Goal: Task Accomplishment & Management: Manage account settings

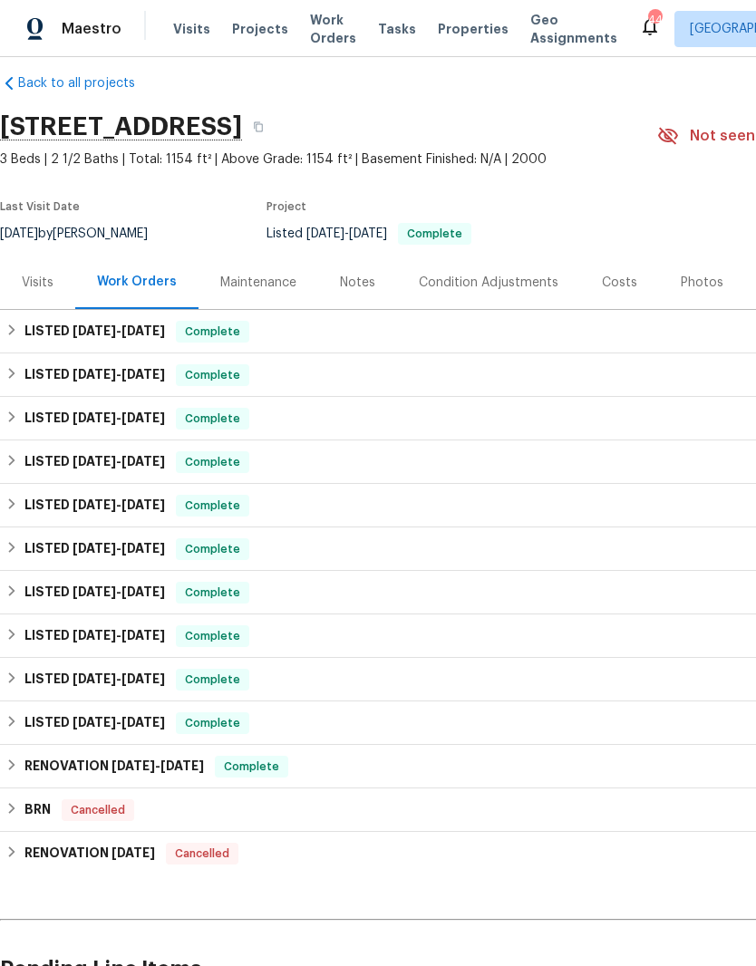
scroll to position [20, 0]
click at [352, 280] on div "Notes" at bounding box center [357, 282] width 35 height 18
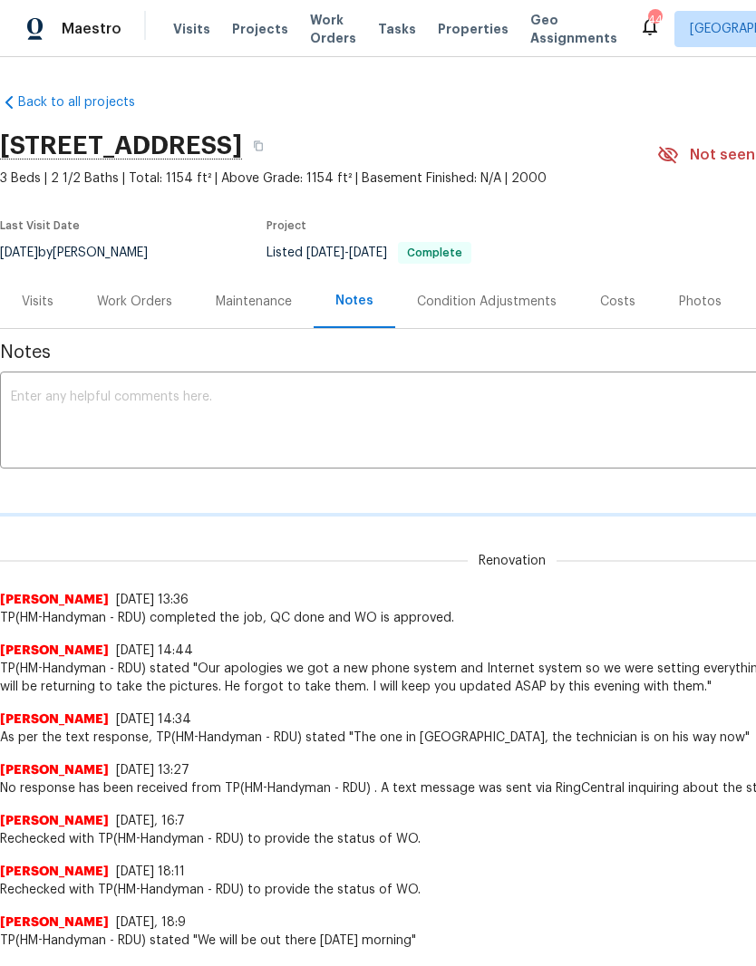
click at [29, 398] on textarea at bounding box center [512, 422] width 1002 height 63
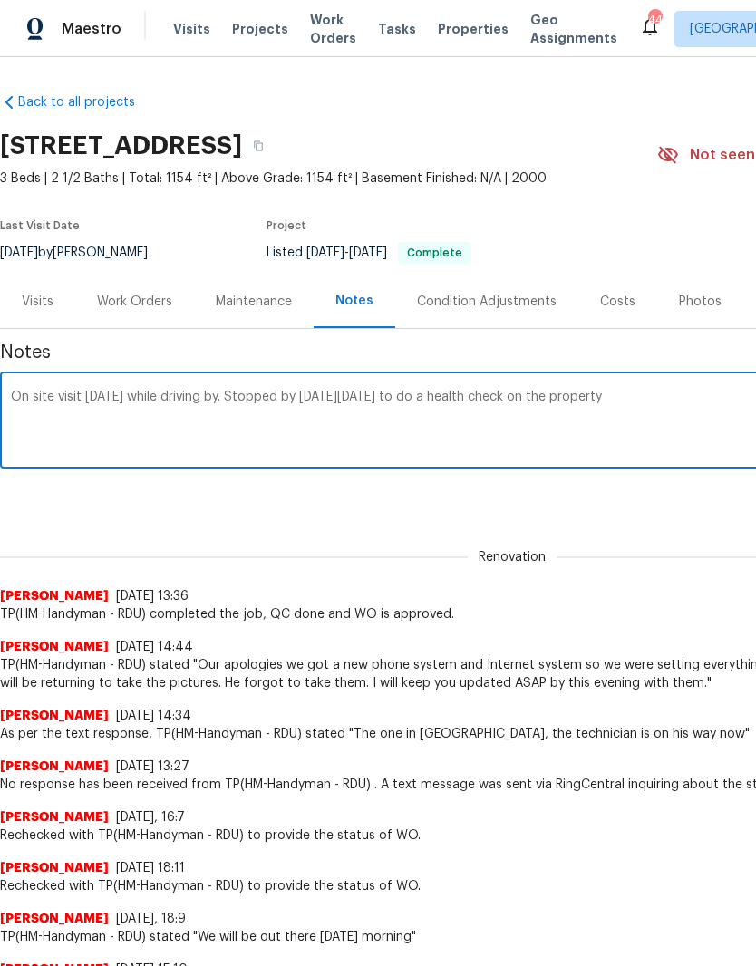
type textarea "On site visit today while driving by. Stopped by on Friday 10/3 to do a health …"
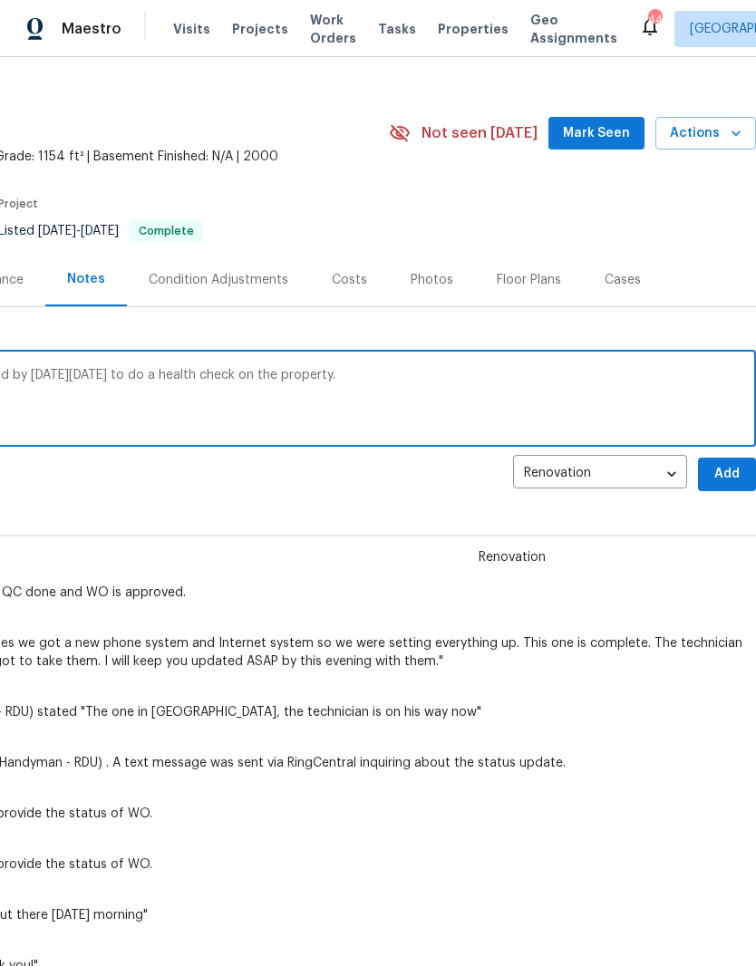
scroll to position [31, 276]
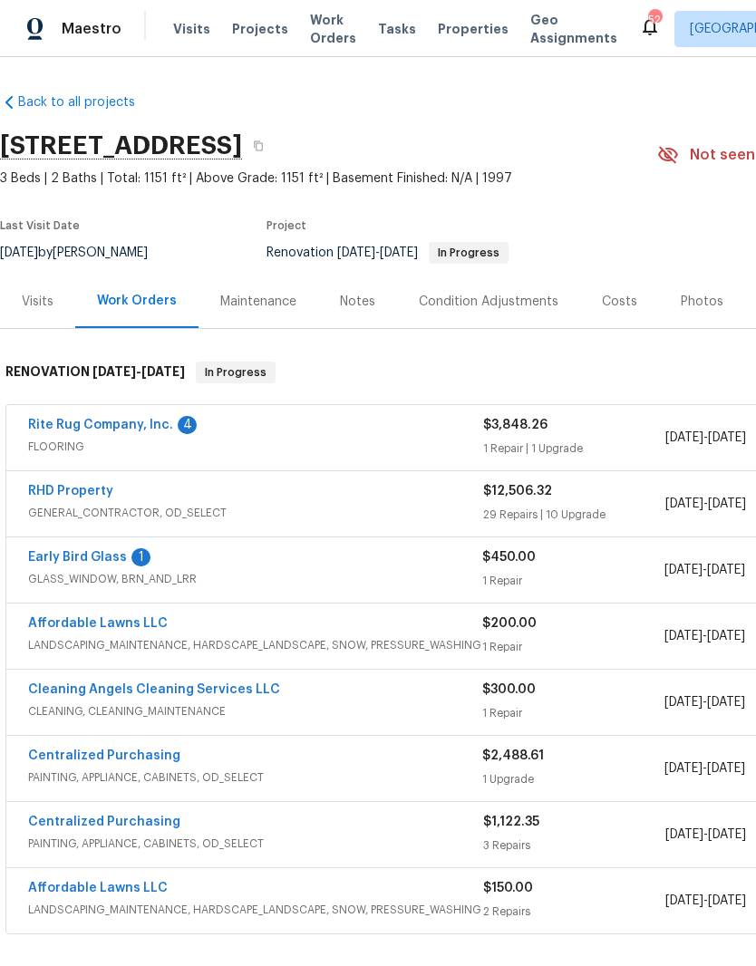
click at [114, 544] on div "Early Bird Glass 1 GLASS_WINDOW, BRN_AND_LRR $450.00 1 Repair 10/3/2025 - 10/10…" at bounding box center [511, 569] width 1011 height 65
click at [84, 553] on link "Early Bird Glass" at bounding box center [77, 557] width 99 height 13
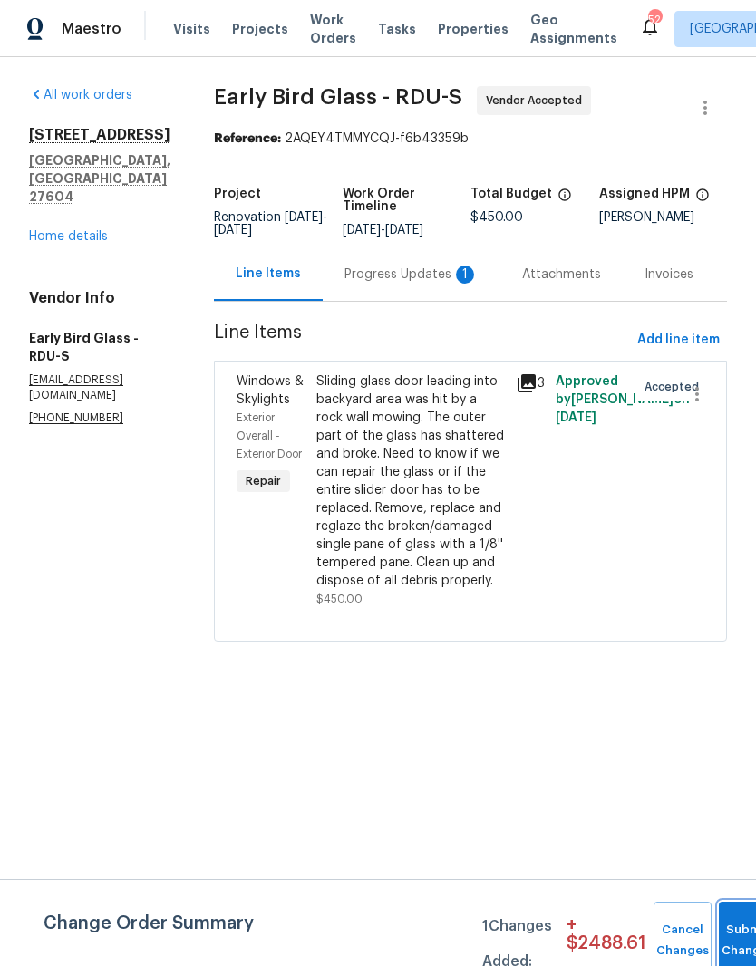
click at [730, 925] on button "Submit Changes" at bounding box center [748, 941] width 58 height 78
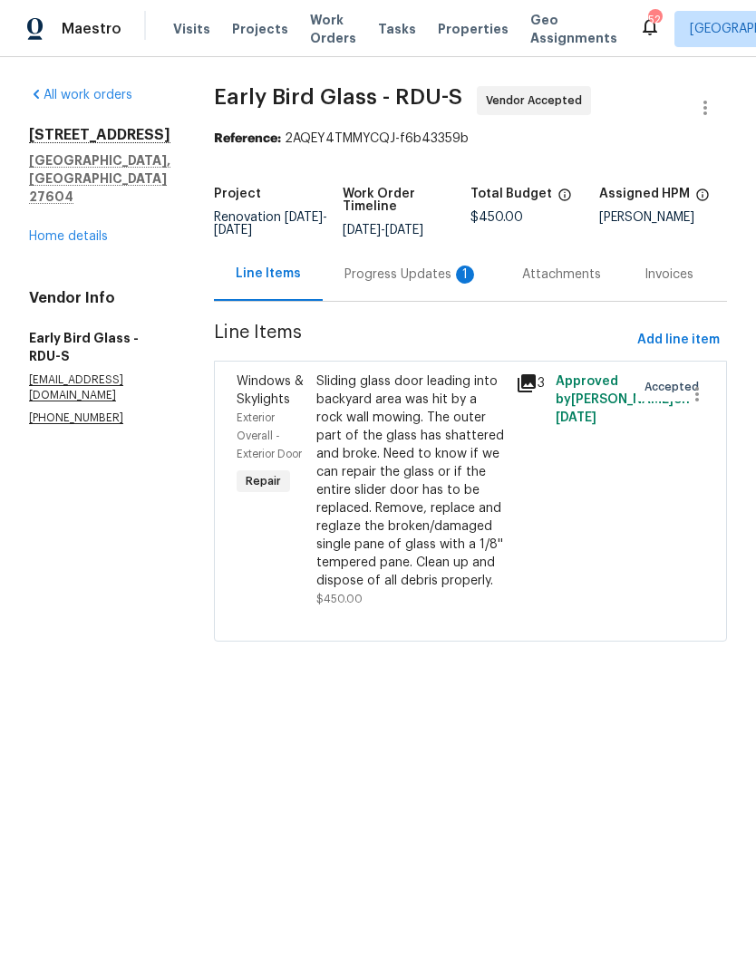
click at [384, 275] on div "Progress Updates 1" at bounding box center [412, 273] width 178 height 53
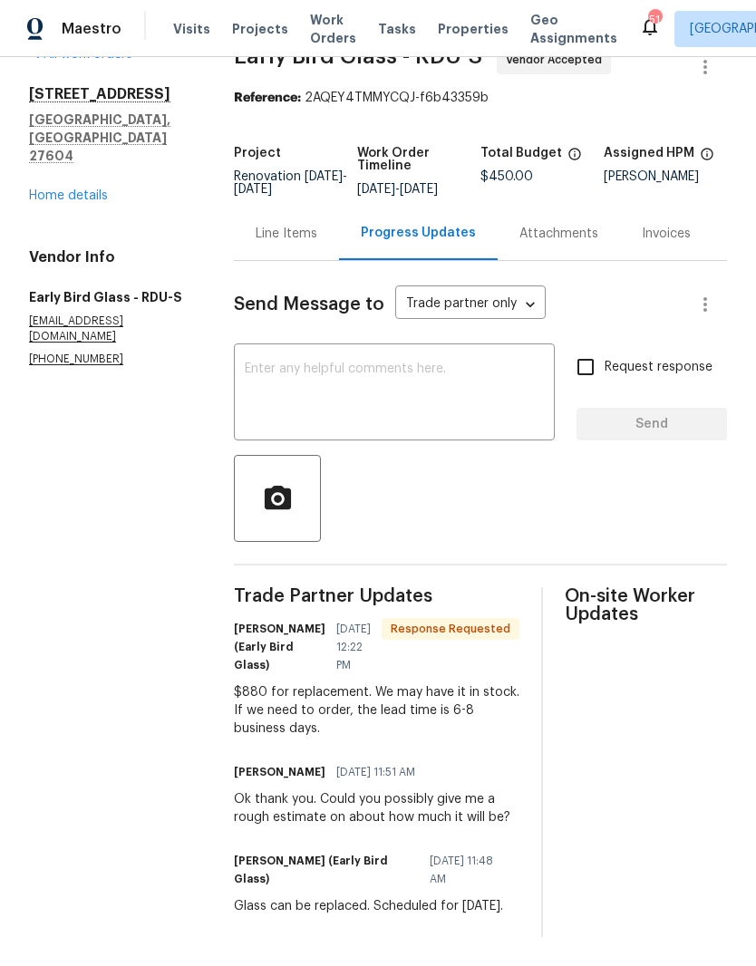
scroll to position [53, 0]
click at [470, 378] on textarea at bounding box center [394, 394] width 299 height 63
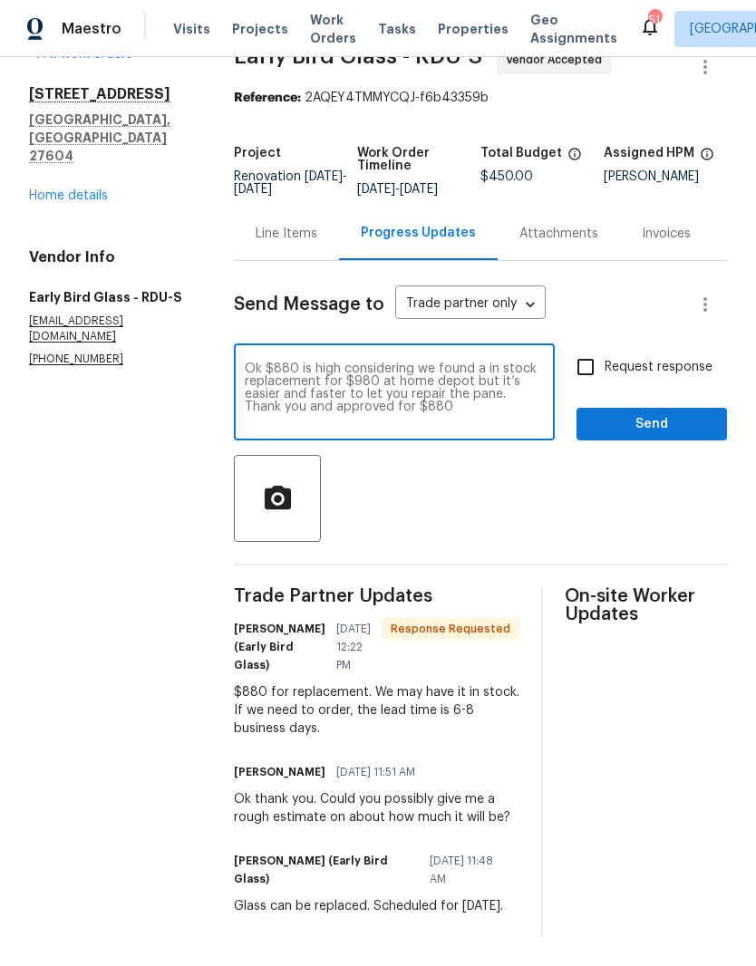
type textarea "Ok $880 is high considering we found a in stock replacement for $980 at home de…"
click at [589, 350] on input "Request response" at bounding box center [585, 367] width 38 height 38
checkbox input "true"
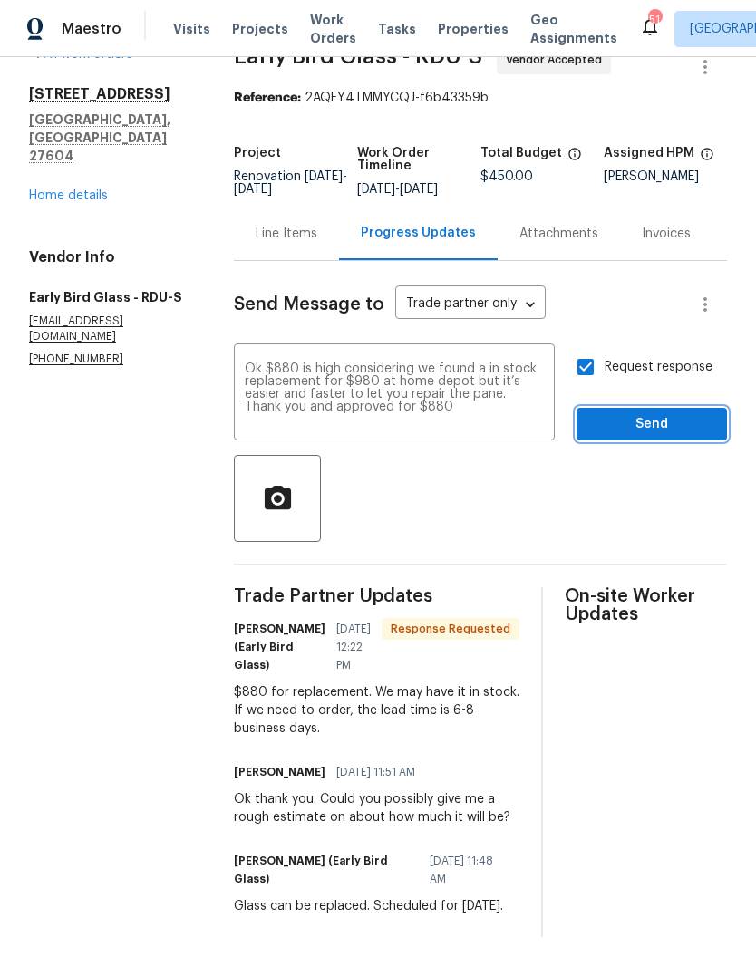
click at [611, 439] on button "Send" at bounding box center [651, 425] width 150 height 34
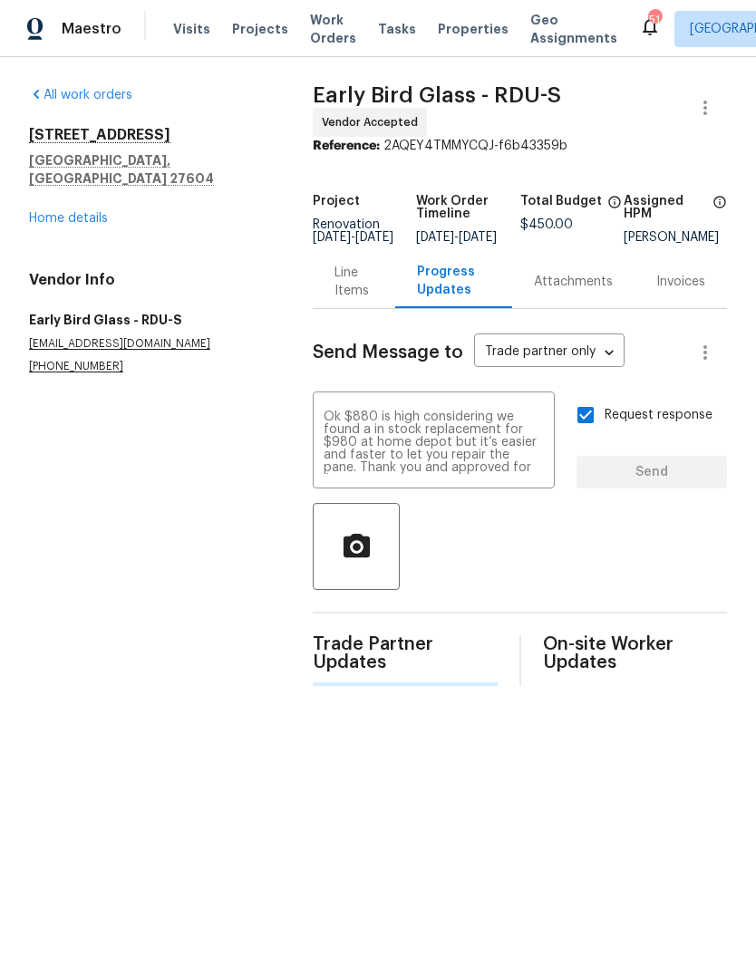
scroll to position [0, 0]
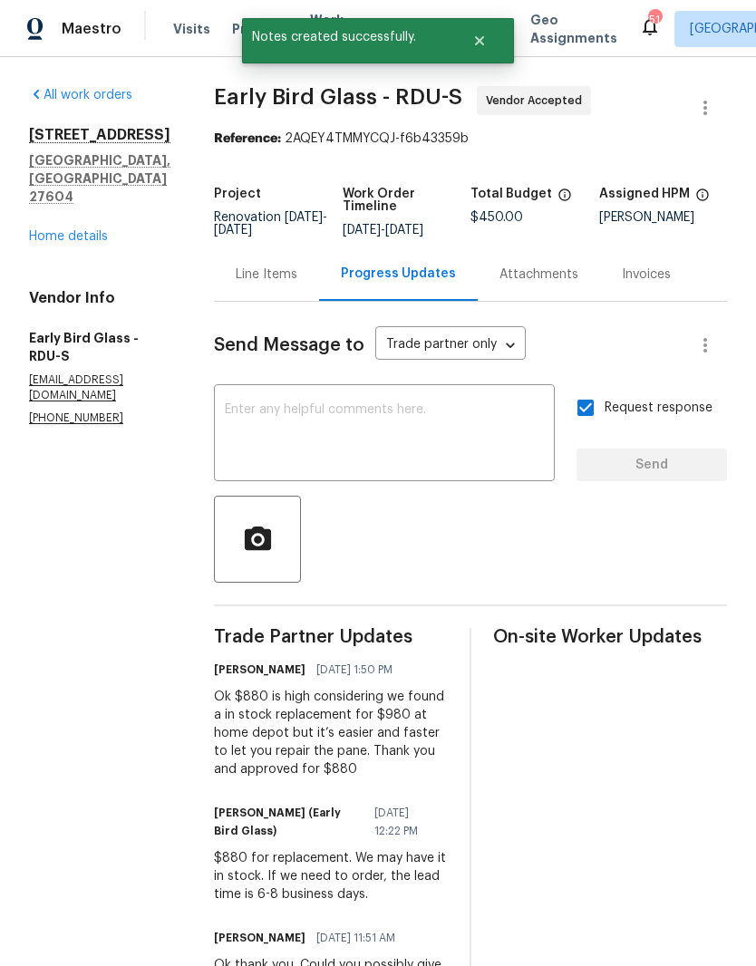
click at [319, 295] on div "Progress Updates" at bounding box center [398, 273] width 159 height 53
click at [265, 300] on div "Line Items" at bounding box center [266, 273] width 105 height 53
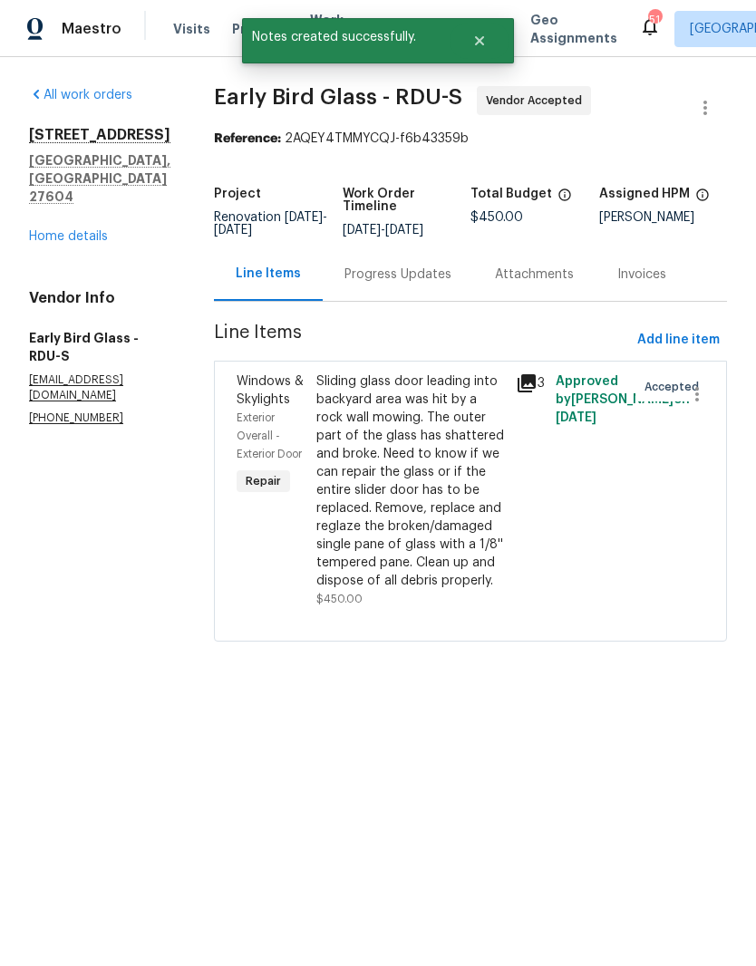
click at [332, 582] on div "Sliding glass door leading into backyard area was hit by a rock wall mowing. Th…" at bounding box center [410, 481] width 189 height 218
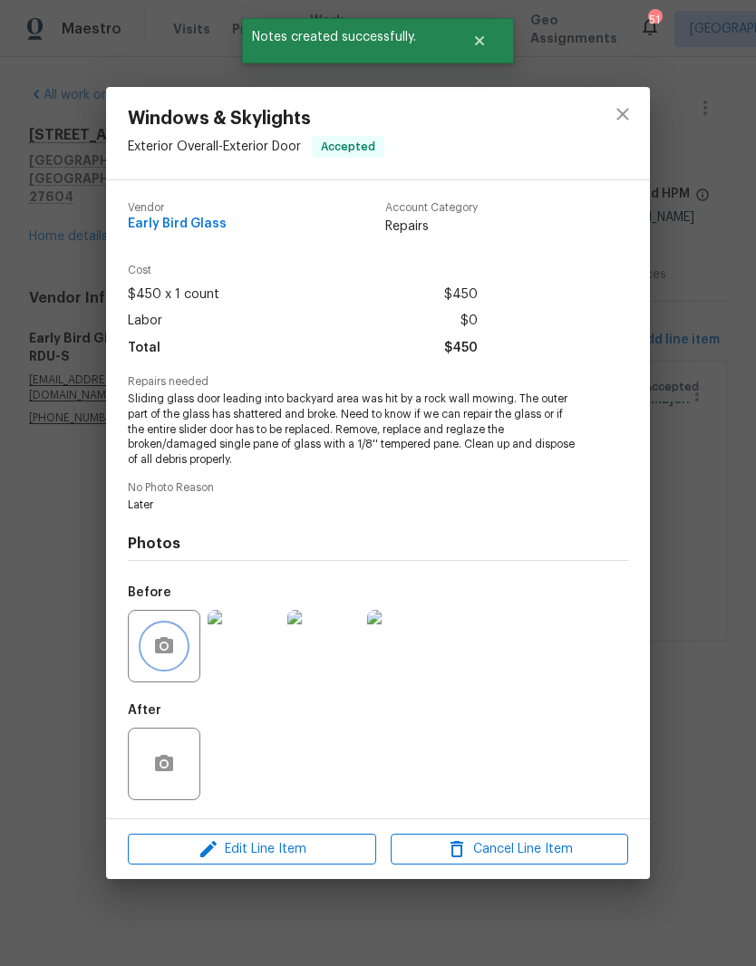
click at [169, 655] on icon "button" at bounding box center [164, 646] width 22 height 22
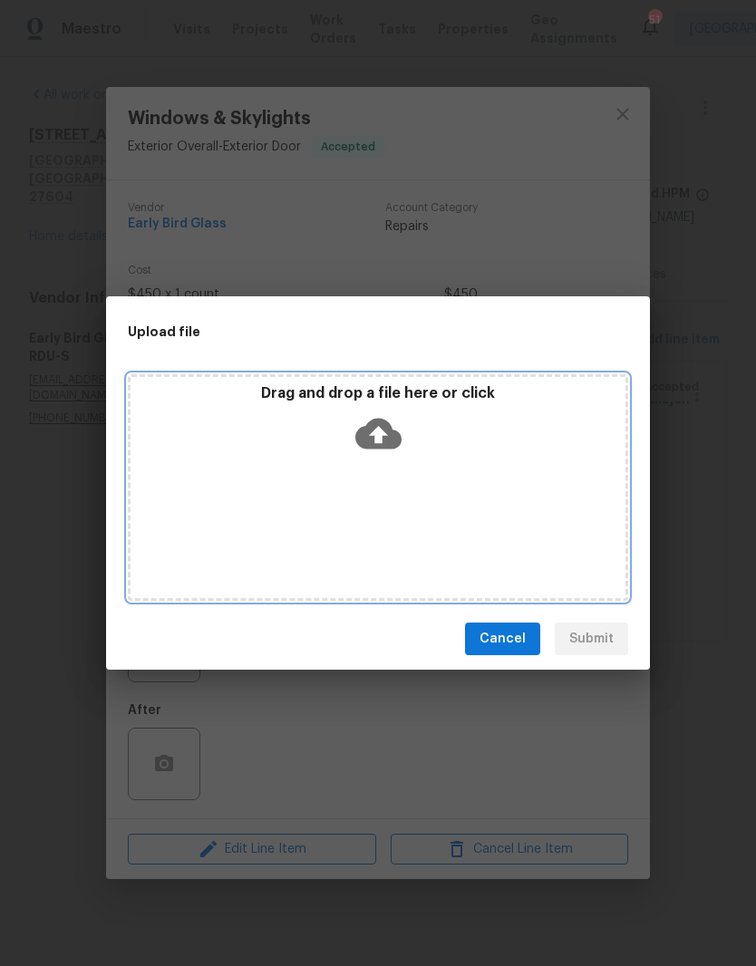
click at [461, 460] on div "Drag and drop a file here or click" at bounding box center [378, 423] width 495 height 78
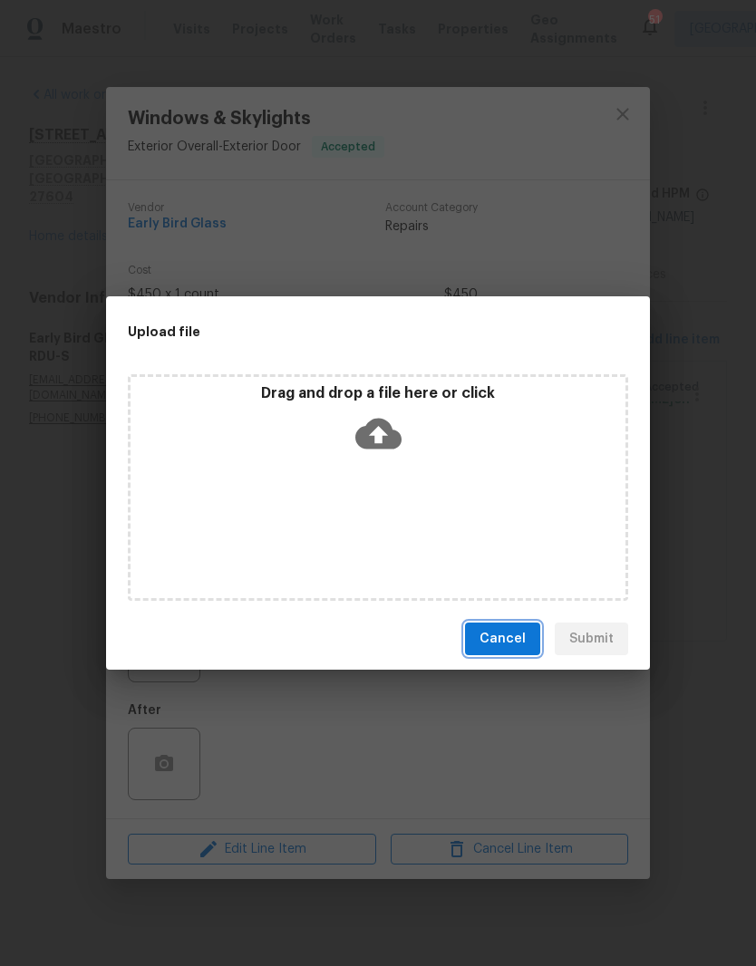
click at [513, 636] on span "Cancel" at bounding box center [502, 639] width 46 height 23
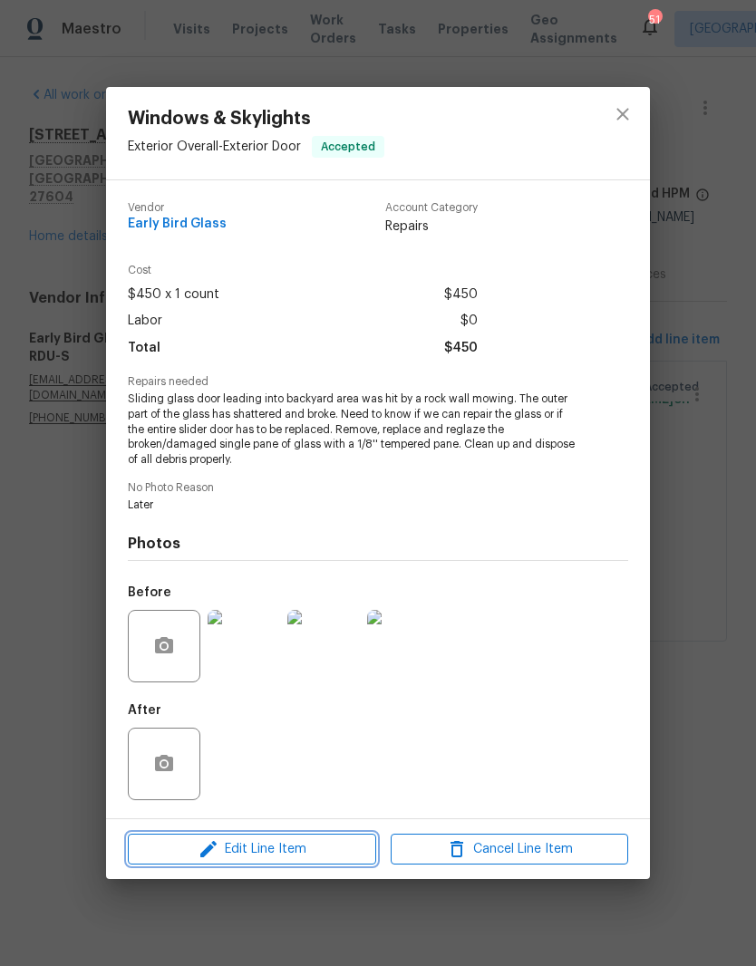
click at [304, 866] on button "Edit Line Item" at bounding box center [252, 850] width 248 height 32
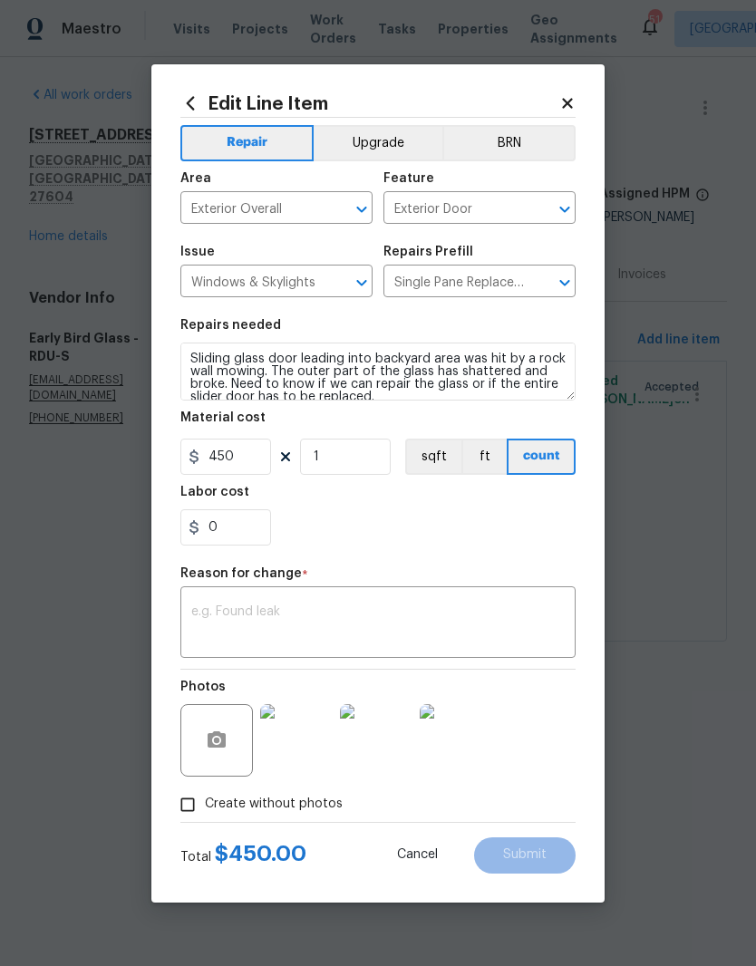
click at [309, 871] on div "Total $ 450.00 Cancel Submit" at bounding box center [377, 848] width 395 height 51
click at [234, 445] on input "450" at bounding box center [225, 457] width 91 height 36
type input "880"
click at [350, 522] on div "0" at bounding box center [377, 527] width 395 height 36
click at [229, 623] on textarea at bounding box center [377, 624] width 373 height 38
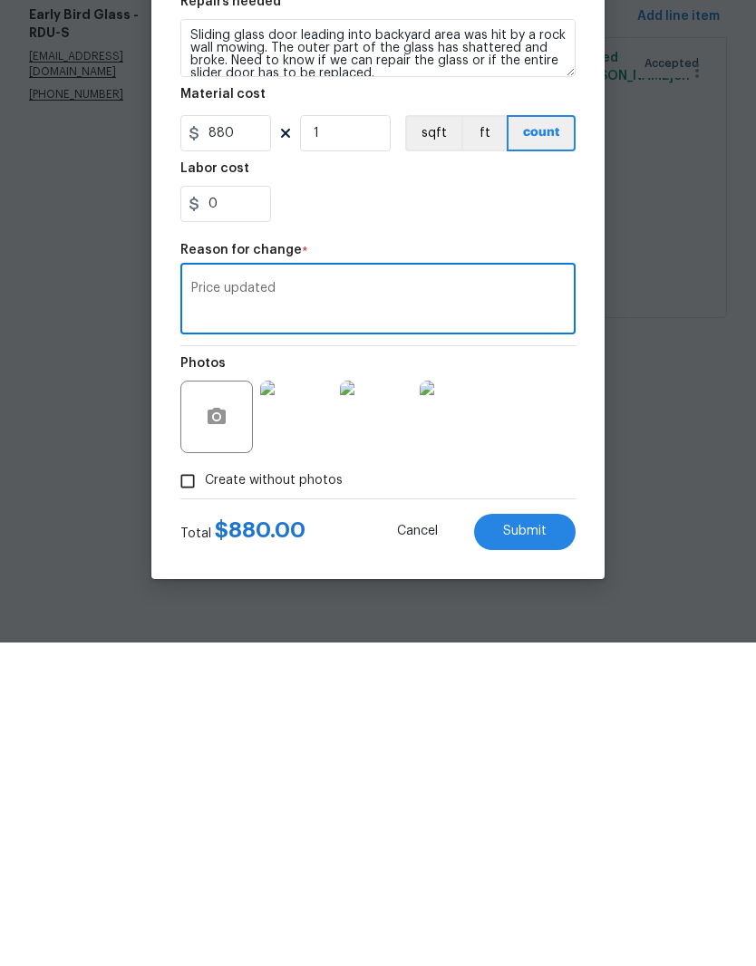
type textarea "Price updated"
click at [522, 848] on span "Submit" at bounding box center [525, 855] width 44 height 14
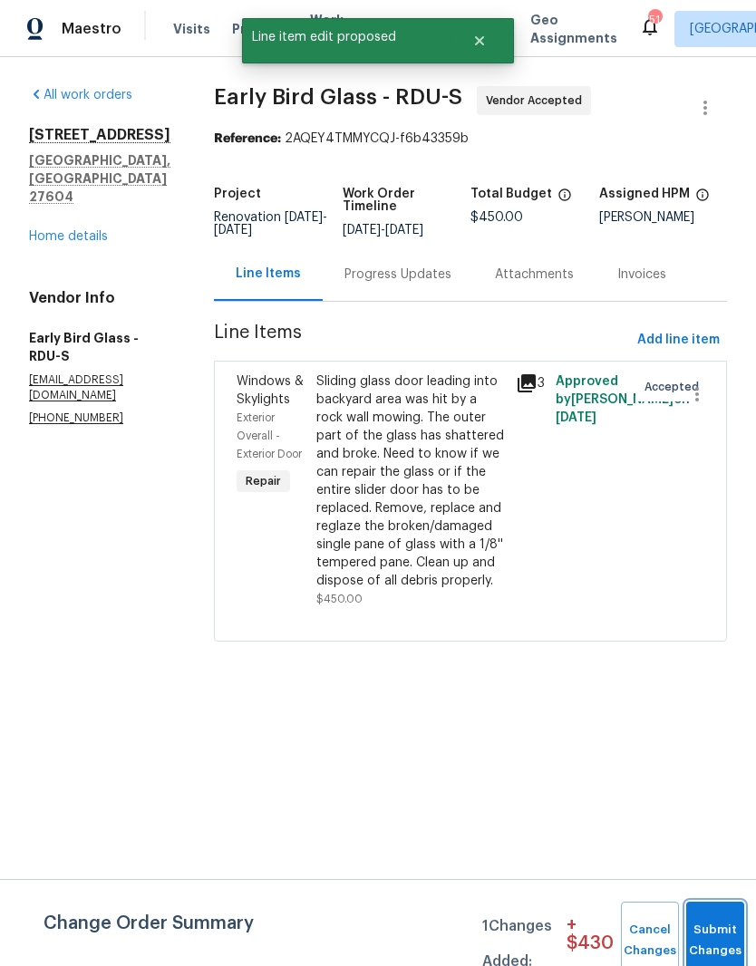
click at [712, 937] on button "Submit Changes" at bounding box center [715, 941] width 58 height 78
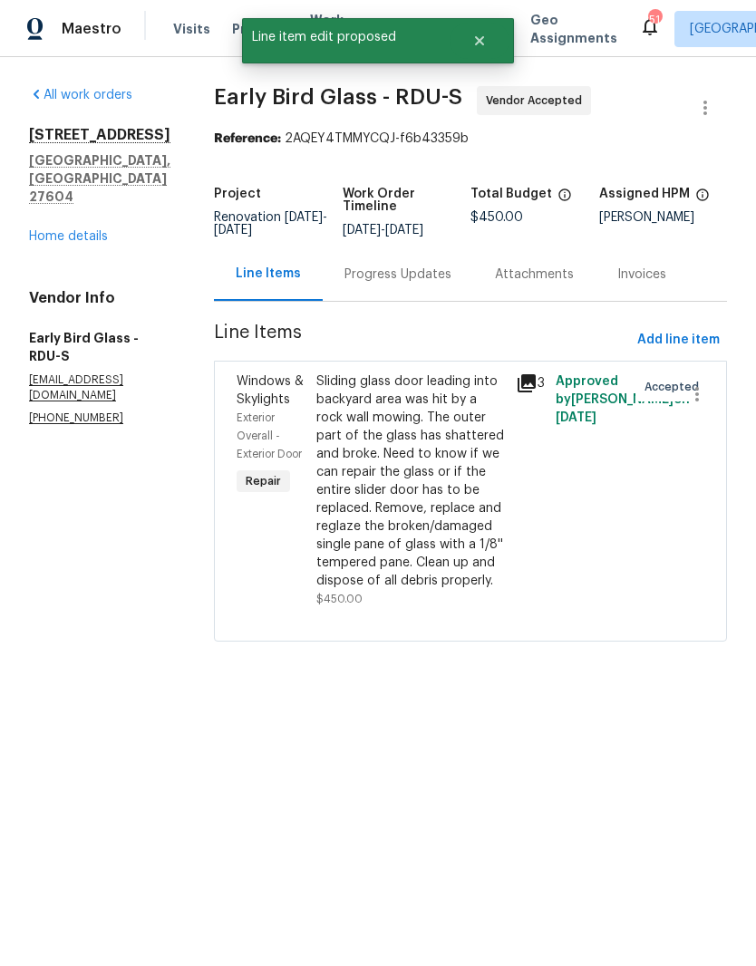
click at [105, 230] on link "Home details" at bounding box center [68, 236] width 79 height 13
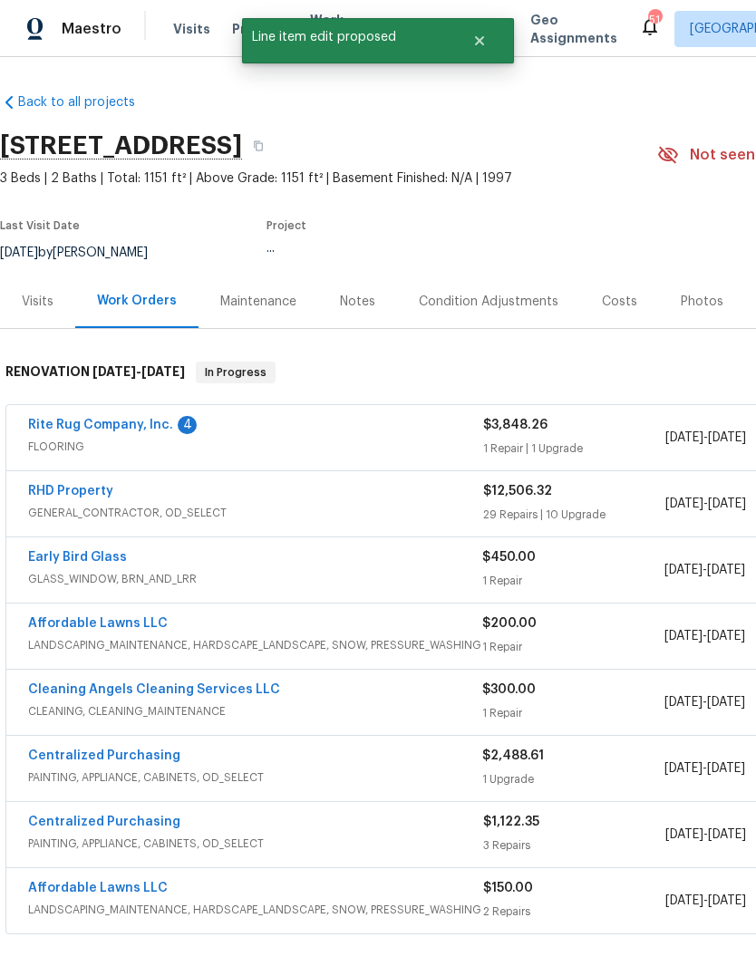
click at [165, 430] on link "Rite Rug Company, Inc." at bounding box center [100, 425] width 145 height 13
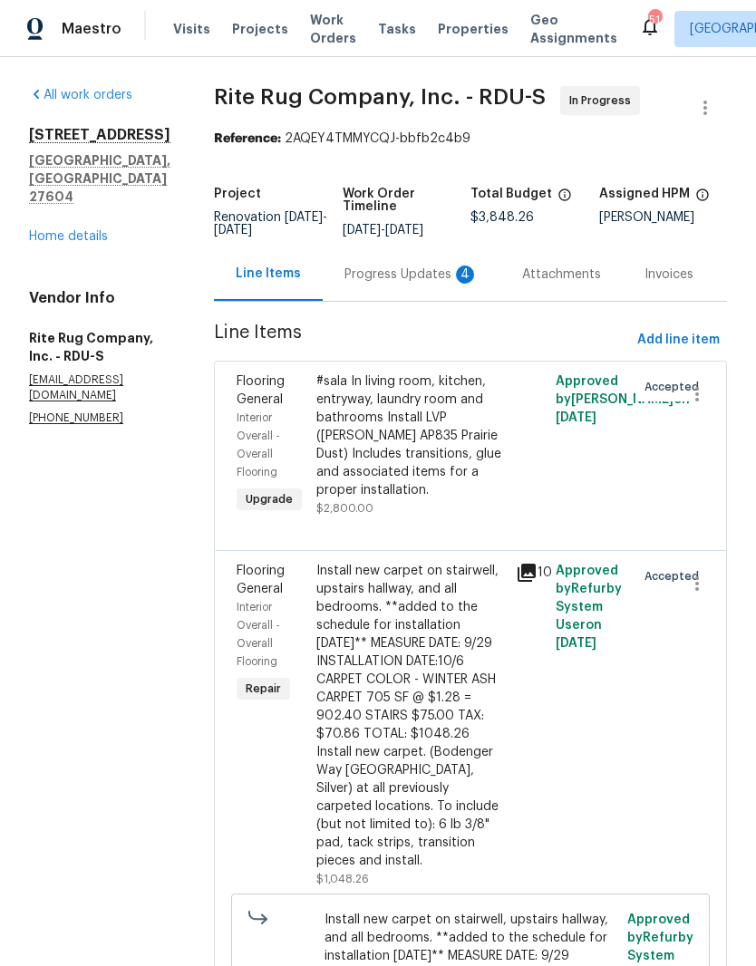
click at [452, 283] on div "Progress Updates 4" at bounding box center [411, 275] width 134 height 18
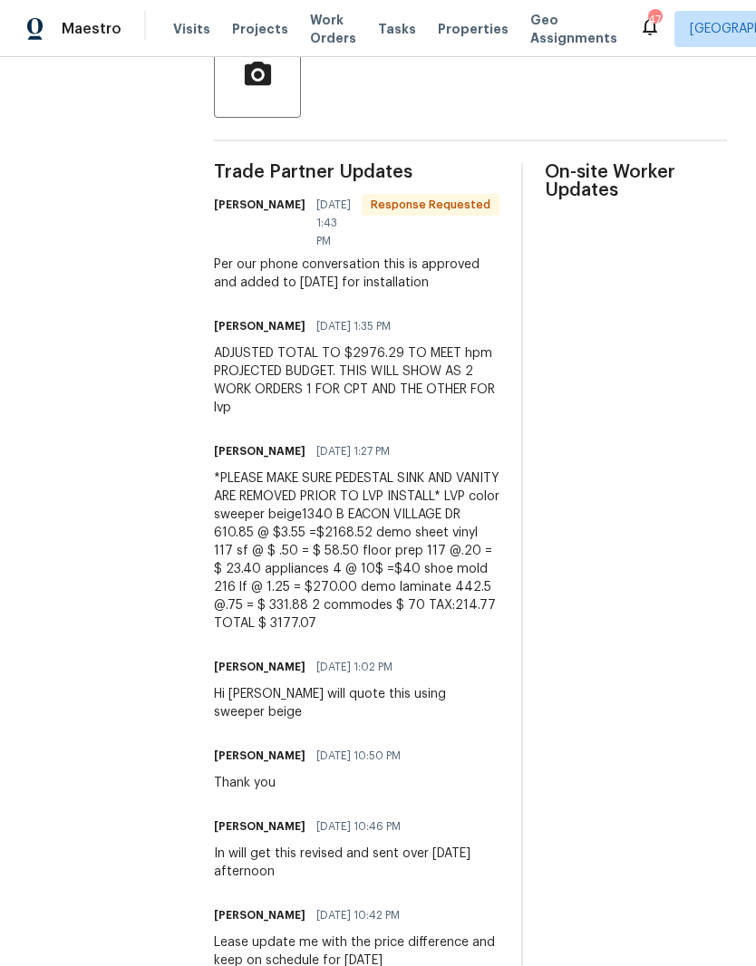
scroll to position [432, 0]
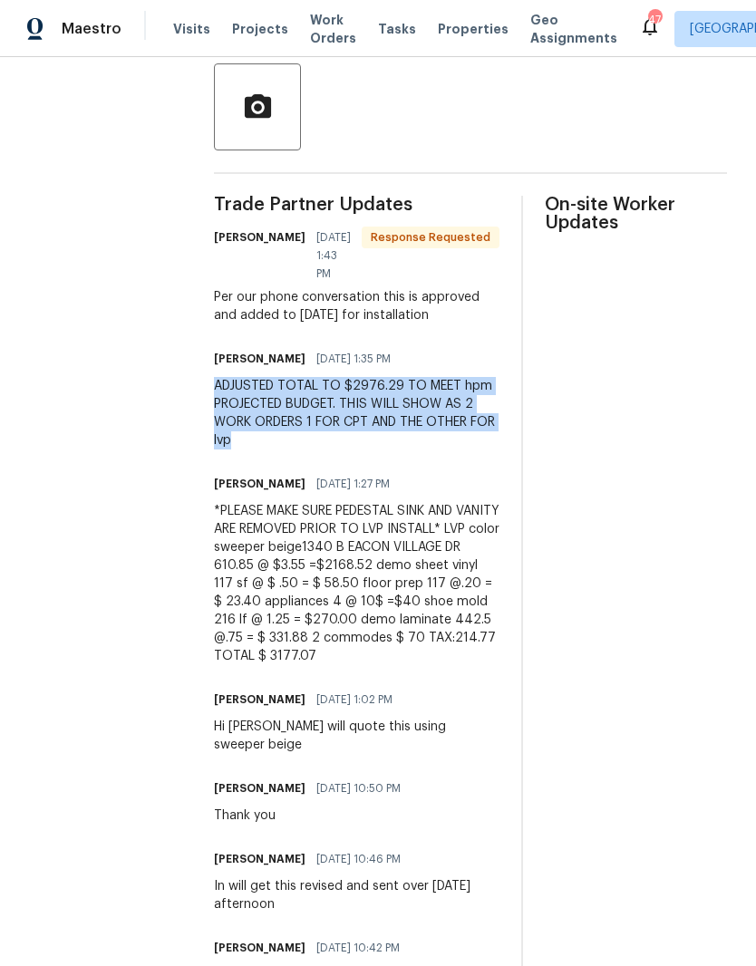
copy div "ADJUSTED TOTAL TO $2976.29 TO MEET hpm PROJECTED BUDGET. THIS WILL SHOW AS 2 WO…"
click at [488, 524] on div "Trade Partner Updates Natalie Saravia 10/03/2025 1:43 PM Response Requested Per…" at bounding box center [470, 904] width 513 height 1416
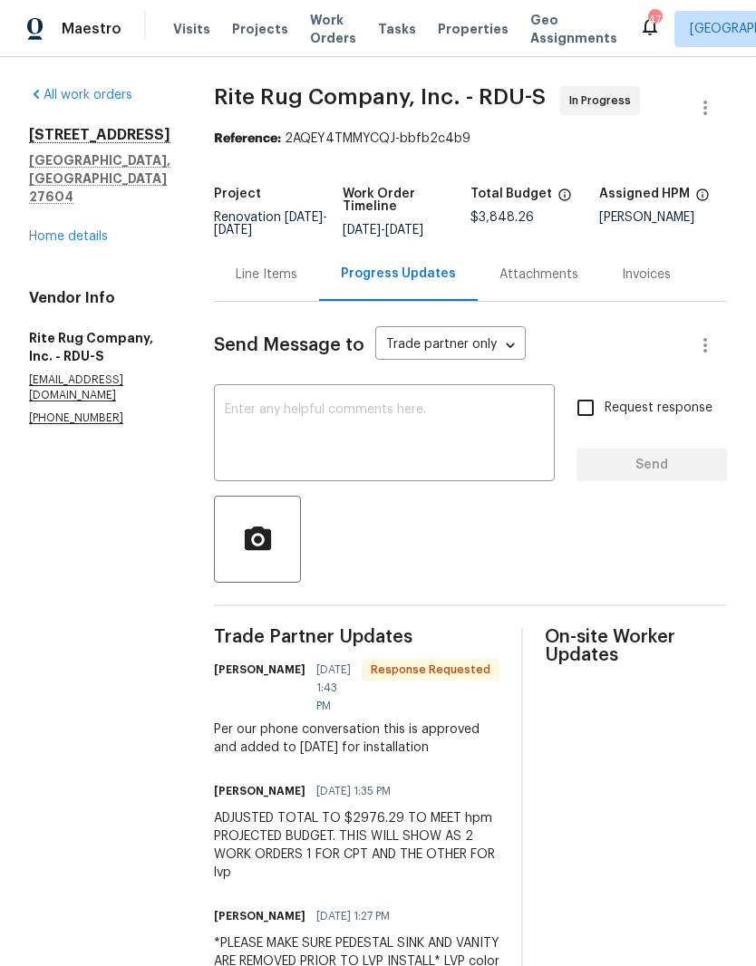
scroll to position [0, 0]
click at [282, 284] on div "Line Items" at bounding box center [267, 275] width 62 height 18
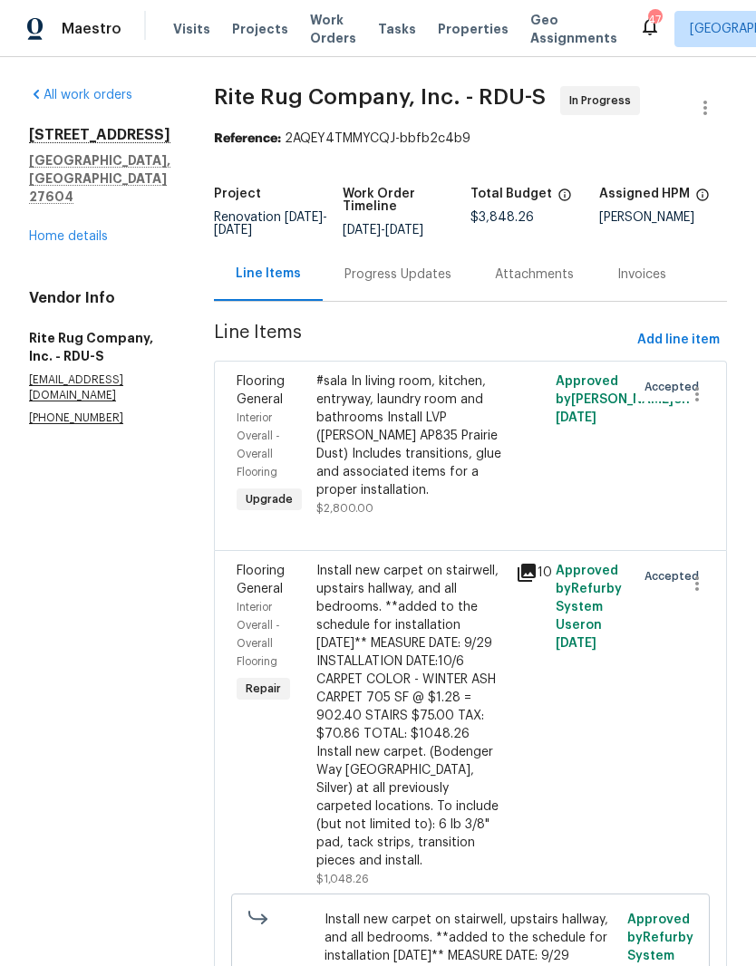
click at [430, 479] on div "#sala In living room, kitchen, entryway, laundry room and bathrooms Install LVP…" at bounding box center [410, 435] width 189 height 127
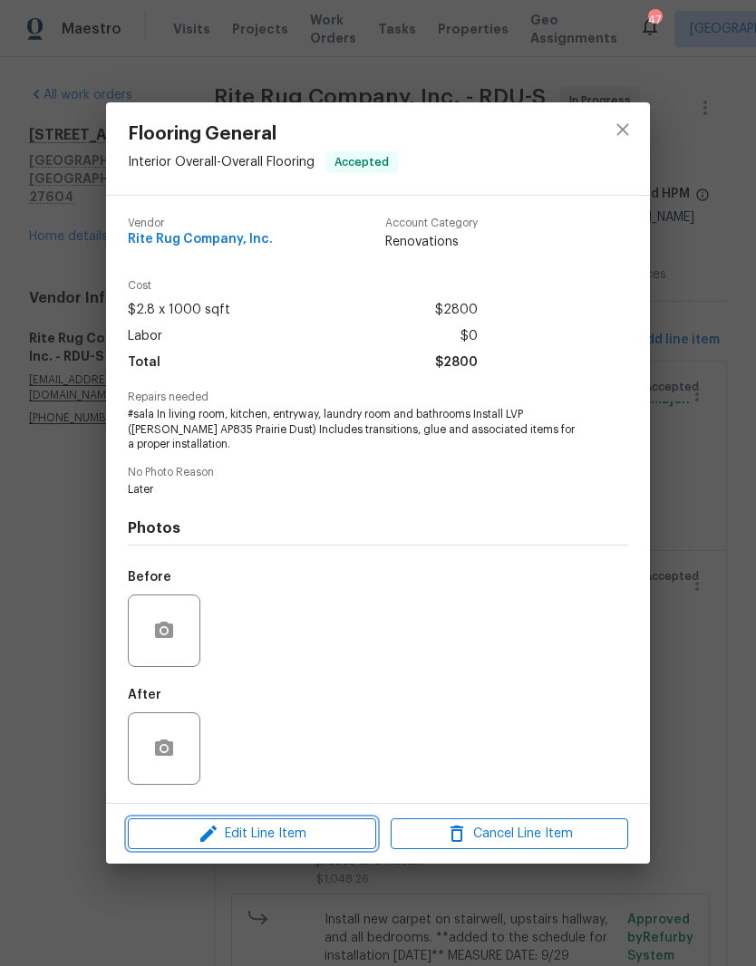
click at [292, 837] on span "Edit Line Item" at bounding box center [251, 834] width 237 height 23
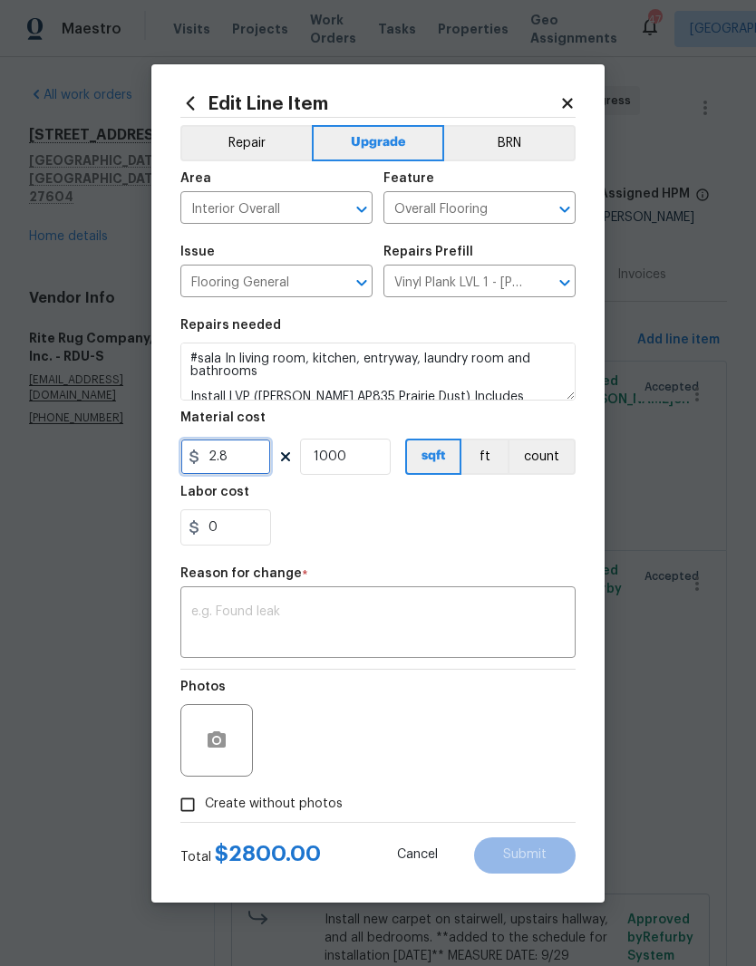
click at [247, 458] on input "2.8" at bounding box center [225, 457] width 91 height 36
click at [201, 585] on div "Reason for change *" at bounding box center [377, 579] width 395 height 24
click at [208, 602] on div "x ​" at bounding box center [377, 624] width 395 height 67
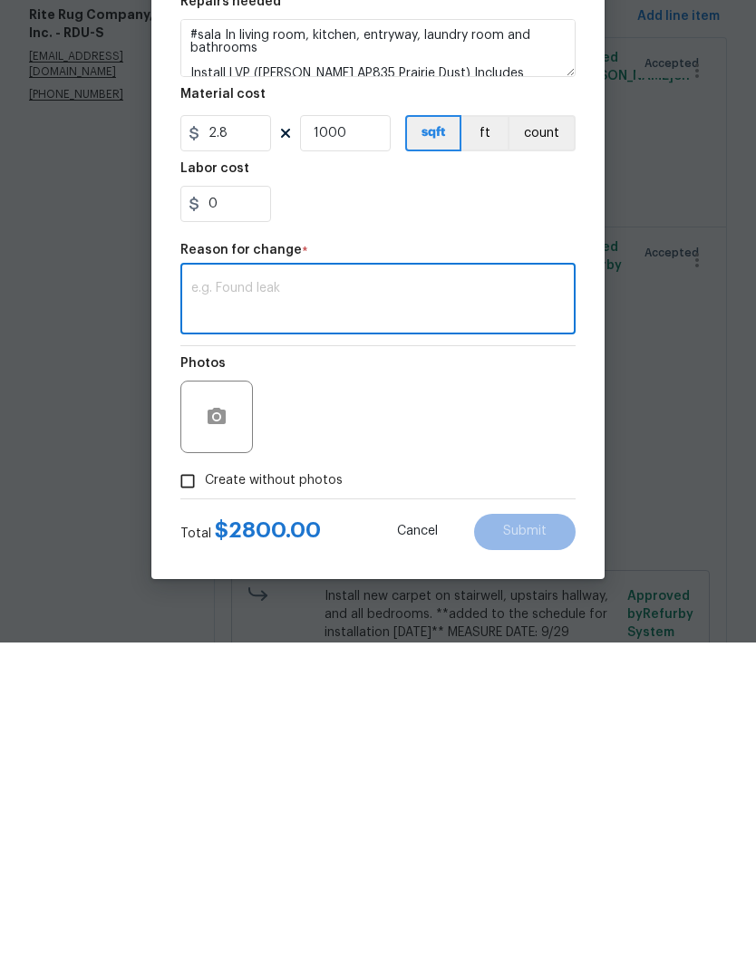
paste textarea "ADJUSTED TOTAL TO $2976.29 TO MEET hpm PROJECTED BUDGET. THIS WILL SHOW AS 2 WO…"
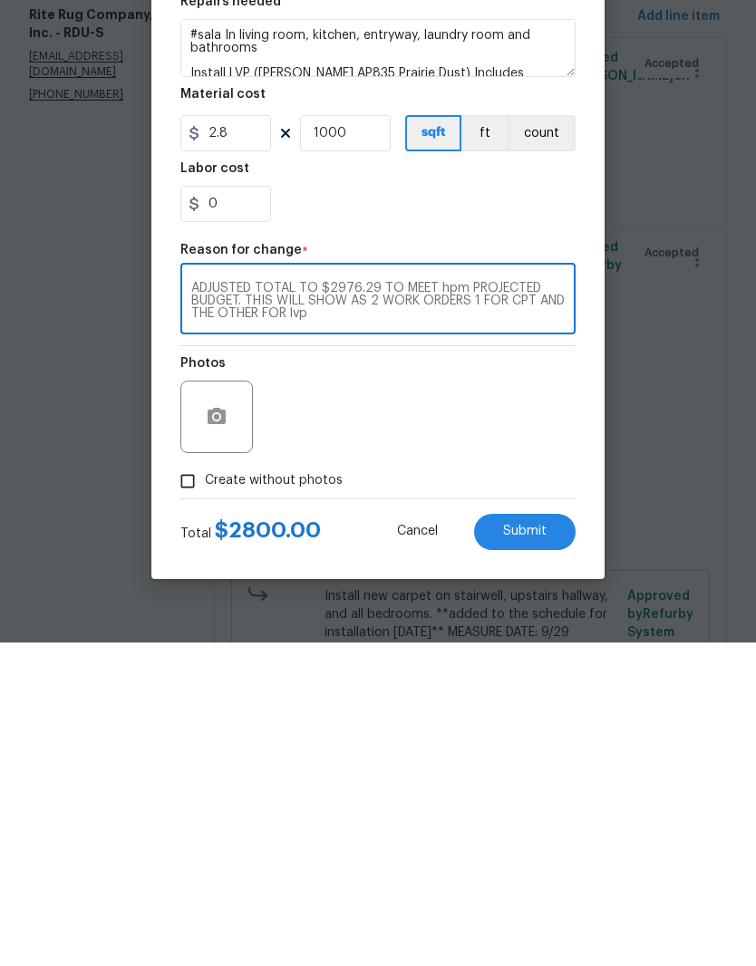
type textarea "ADJUSTED TOTAL TO $2976.29 TO MEET hpm PROJECTED BUDGET. THIS WILL SHOW AS 2 WO…"
click at [229, 439] on input "2.8" at bounding box center [225, 457] width 91 height 36
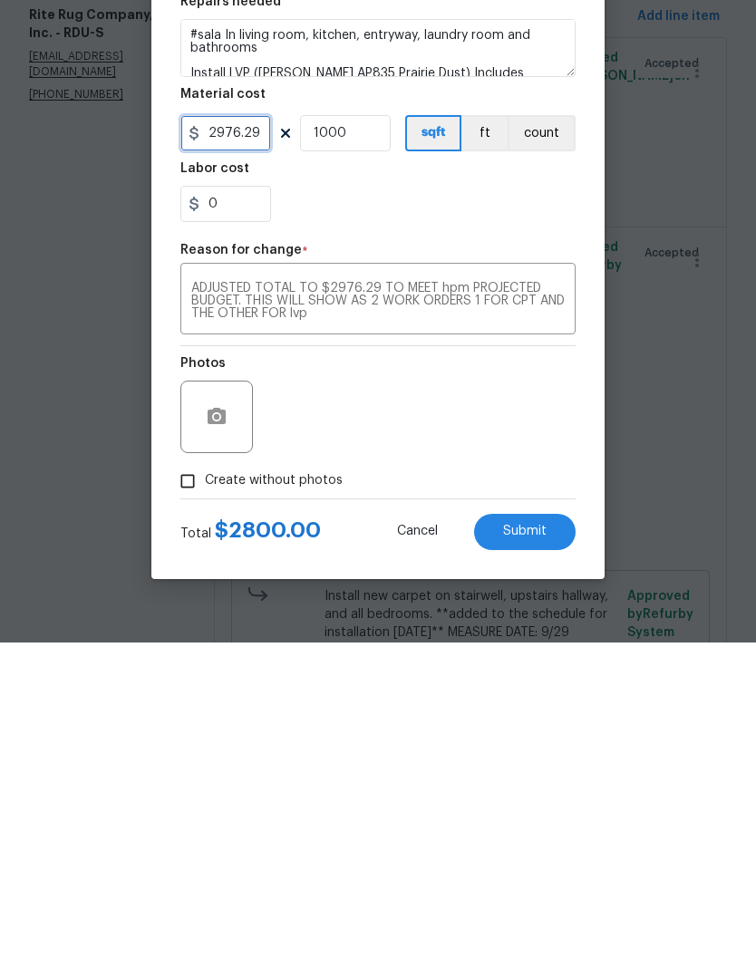
type input "2976.29"
click at [356, 439] on input "1000" at bounding box center [345, 457] width 91 height 36
type input "1"
click at [337, 509] on div "0" at bounding box center [377, 527] width 395 height 36
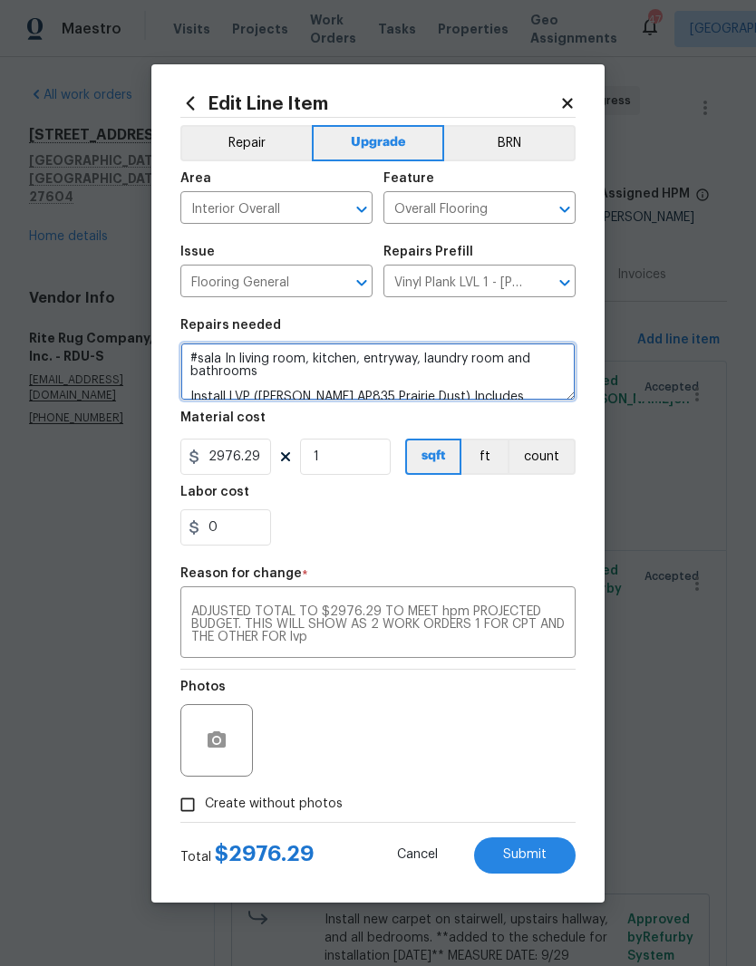
click at [261, 375] on textarea "#sala In living room, kitchen, entryway, laundry room and bathrooms Install LVP…" at bounding box center [377, 372] width 395 height 58
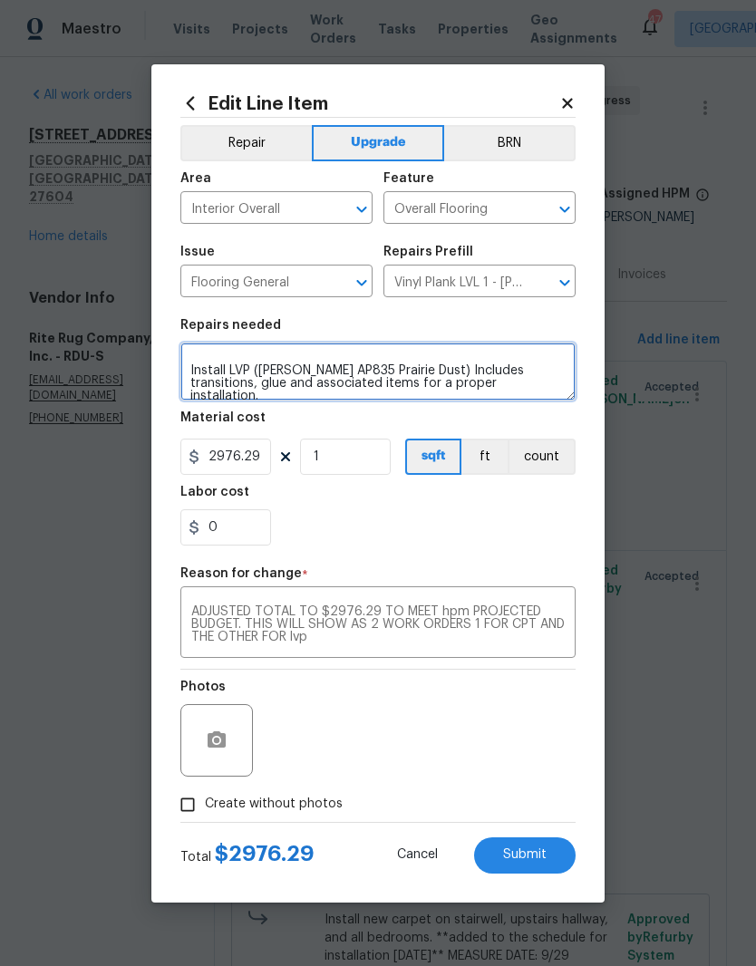
scroll to position [51, 0]
paste textarea "ADJUSTED TOTAL TO $2976.29 TO MEET hpm PROJECTED BUDGET. THIS WILL SHOW AS 2 WO…"
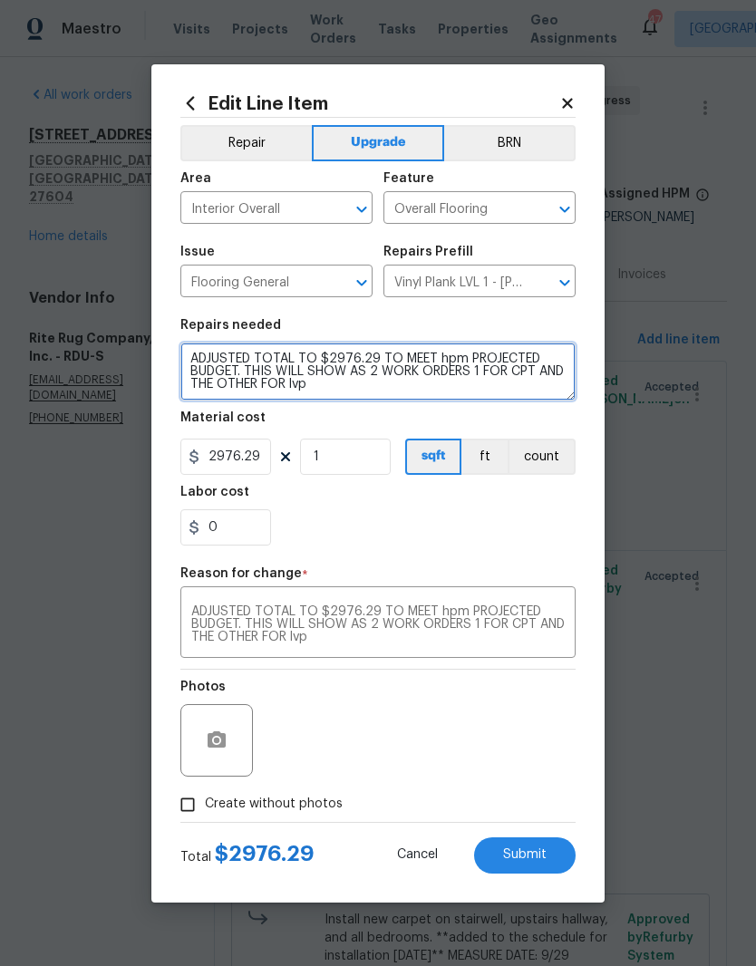
scroll to position [55, 0]
type textarea "#sala In living room, kitchen, entryway, laundry room and bathrooms ADJUSTED TO…"
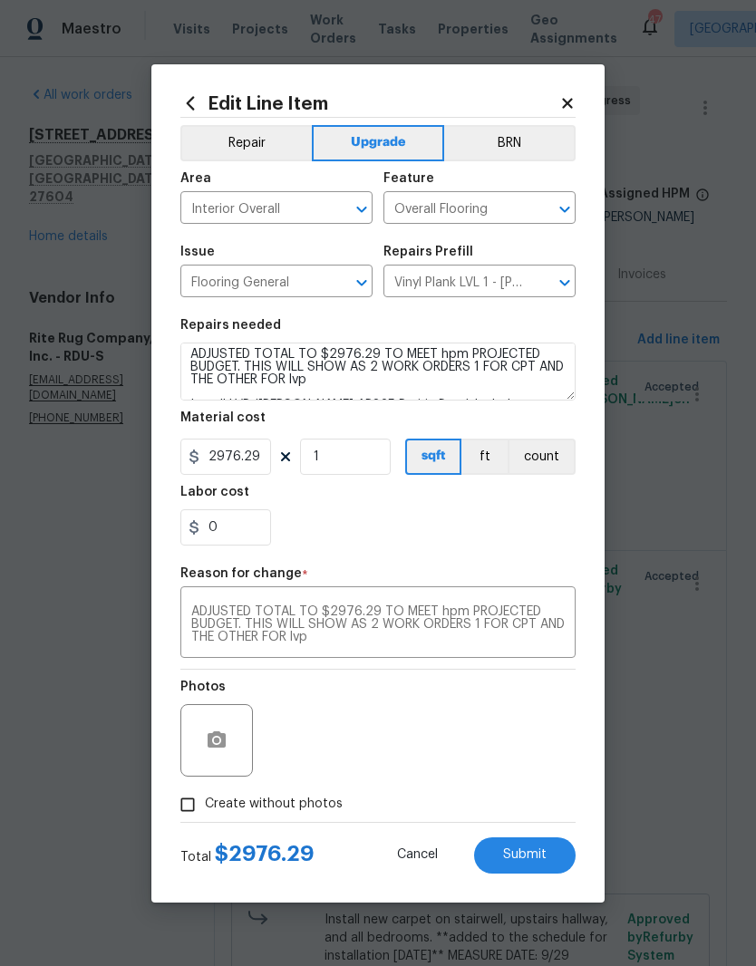
click at [527, 527] on div "0" at bounding box center [377, 527] width 395 height 36
click at [527, 857] on span "Submit" at bounding box center [525, 855] width 44 height 14
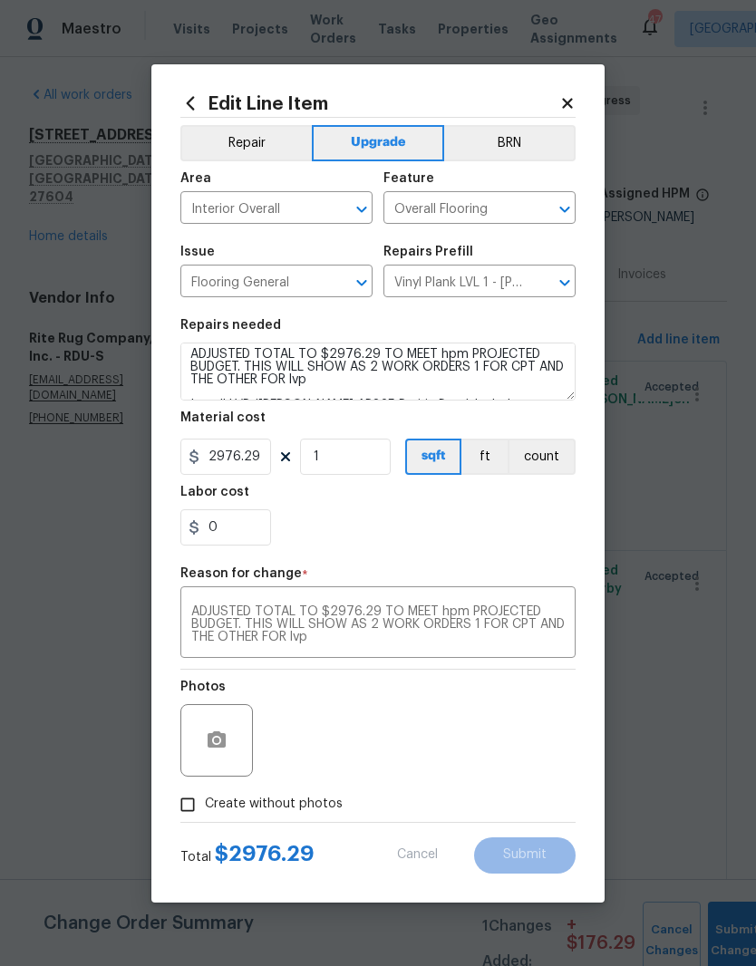
click at [193, 803] on input "Create without photos" at bounding box center [187, 805] width 34 height 34
checkbox input "true"
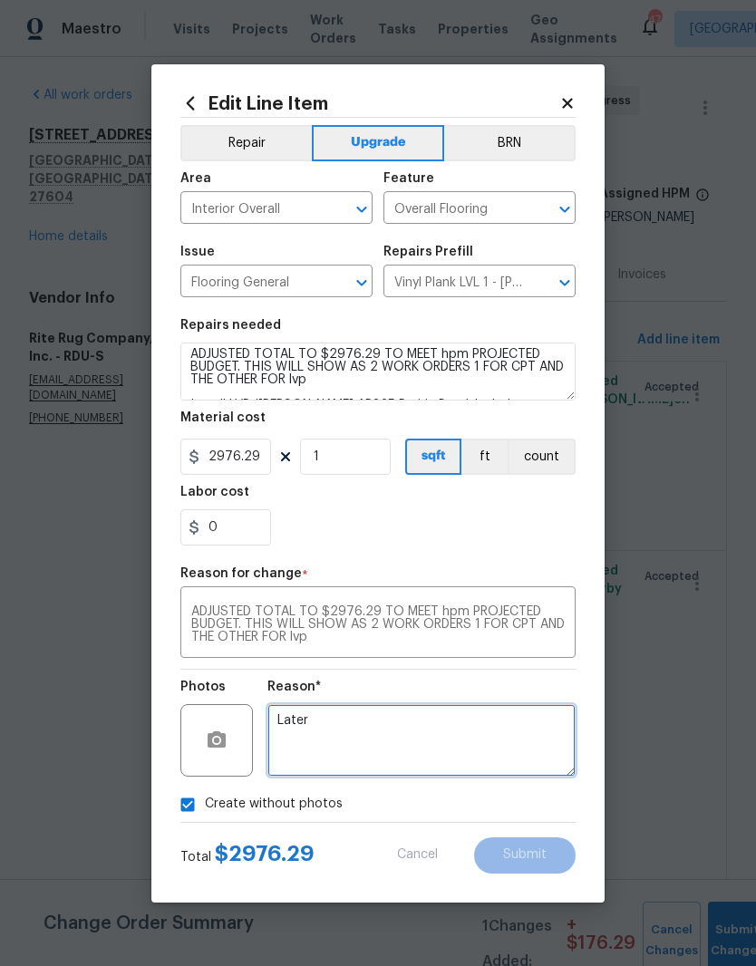
click at [497, 742] on textarea "Later" at bounding box center [421, 740] width 308 height 73
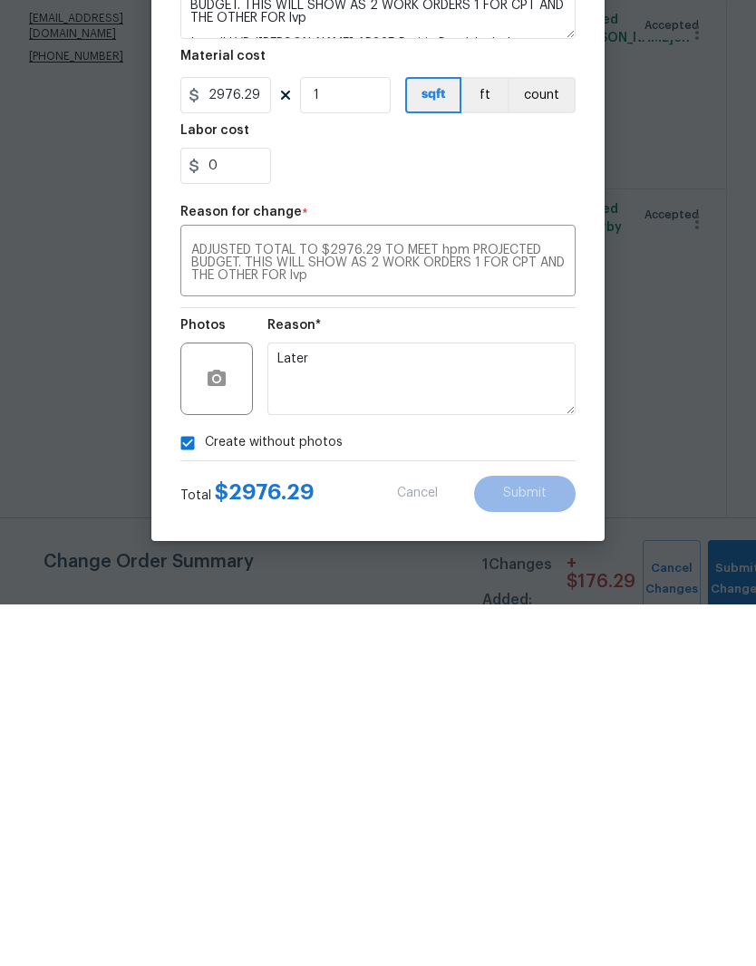
click at [488, 509] on div "0" at bounding box center [377, 527] width 395 height 36
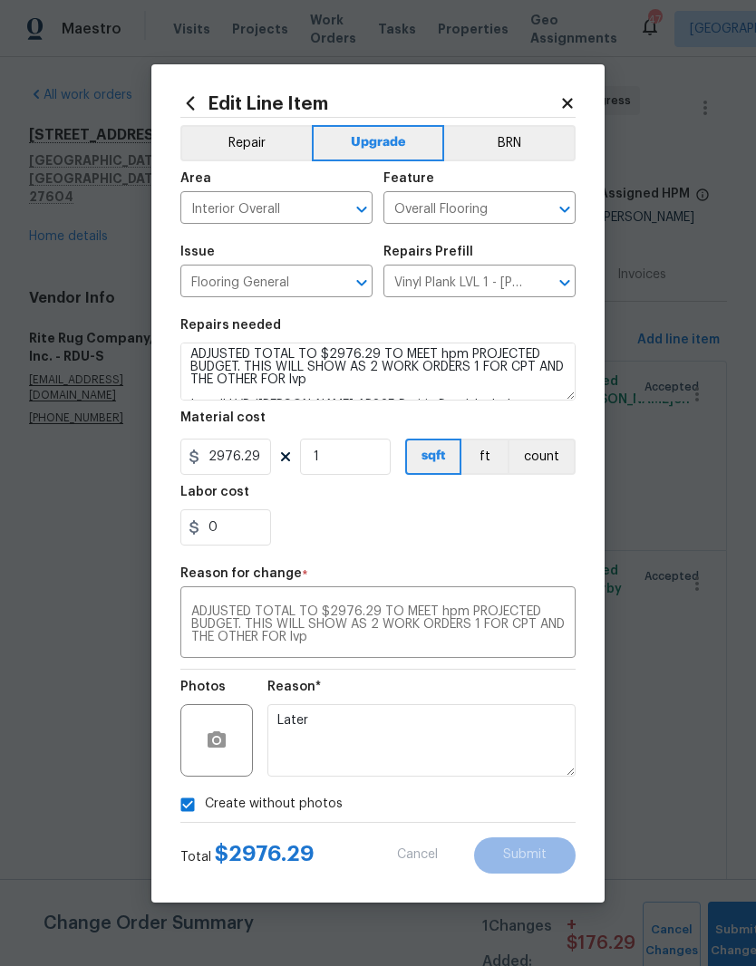
click at [493, 538] on div "0" at bounding box center [377, 527] width 395 height 36
click at [460, 518] on div "0" at bounding box center [377, 527] width 395 height 36
click at [365, 444] on input "1" at bounding box center [345, 457] width 91 height 36
click at [515, 385] on textarea "#sala In living room, kitchen, entryway, laundry room and bathrooms ADJUSTED TO…" at bounding box center [377, 372] width 395 height 58
click at [484, 529] on div "0" at bounding box center [377, 527] width 395 height 36
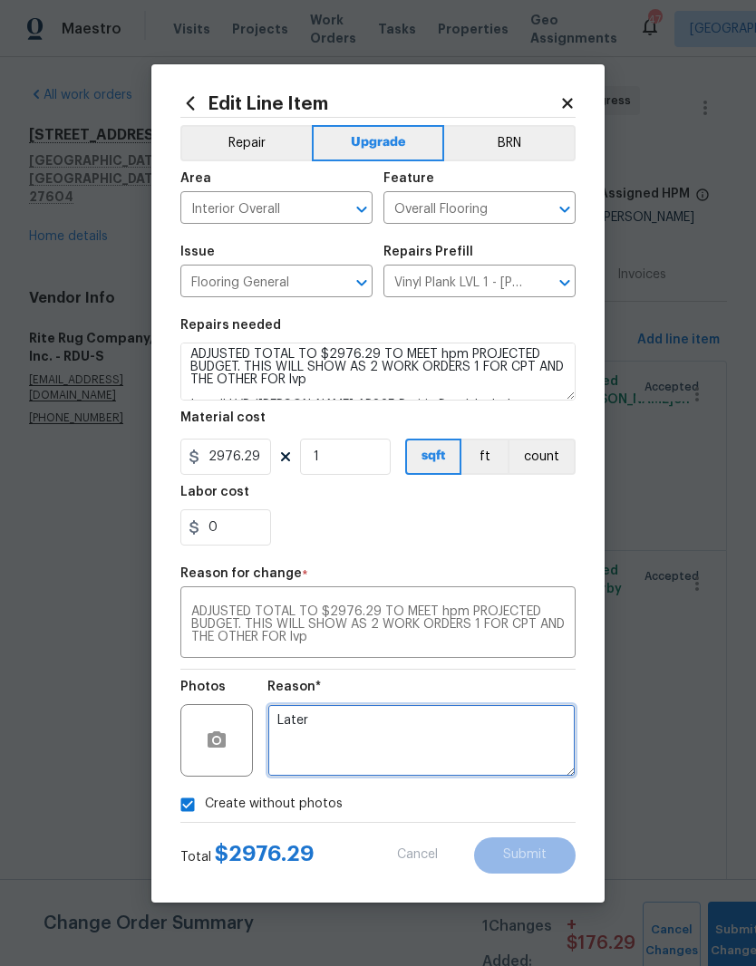
click at [363, 735] on textarea "Later" at bounding box center [421, 740] width 308 height 73
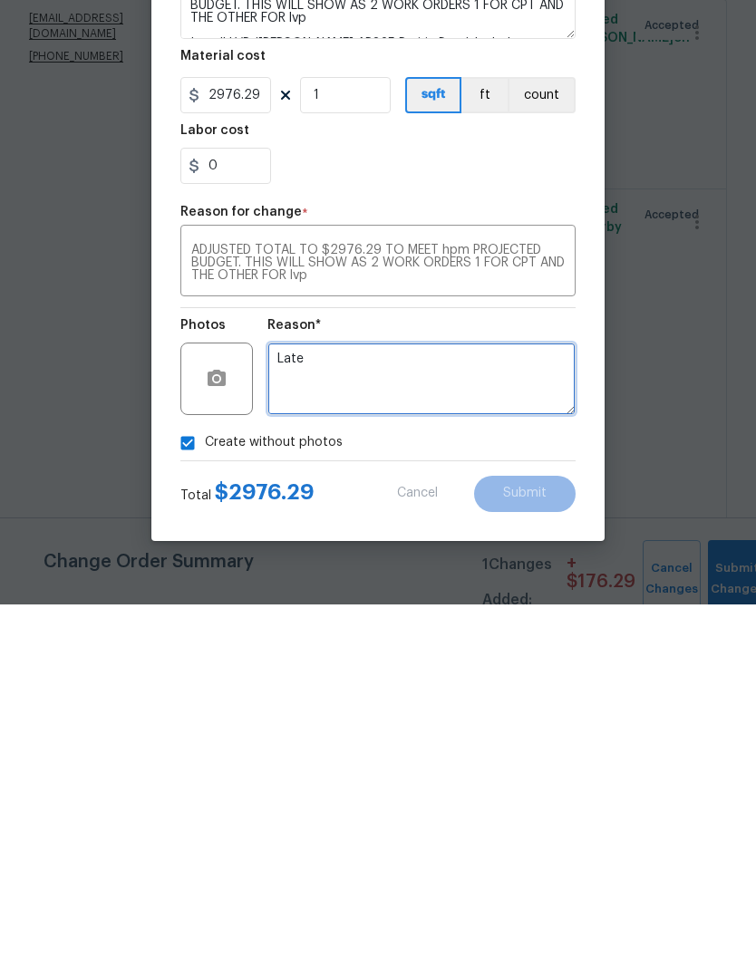
type textarea "Later"
click at [363, 704] on textarea "Later" at bounding box center [421, 740] width 308 height 73
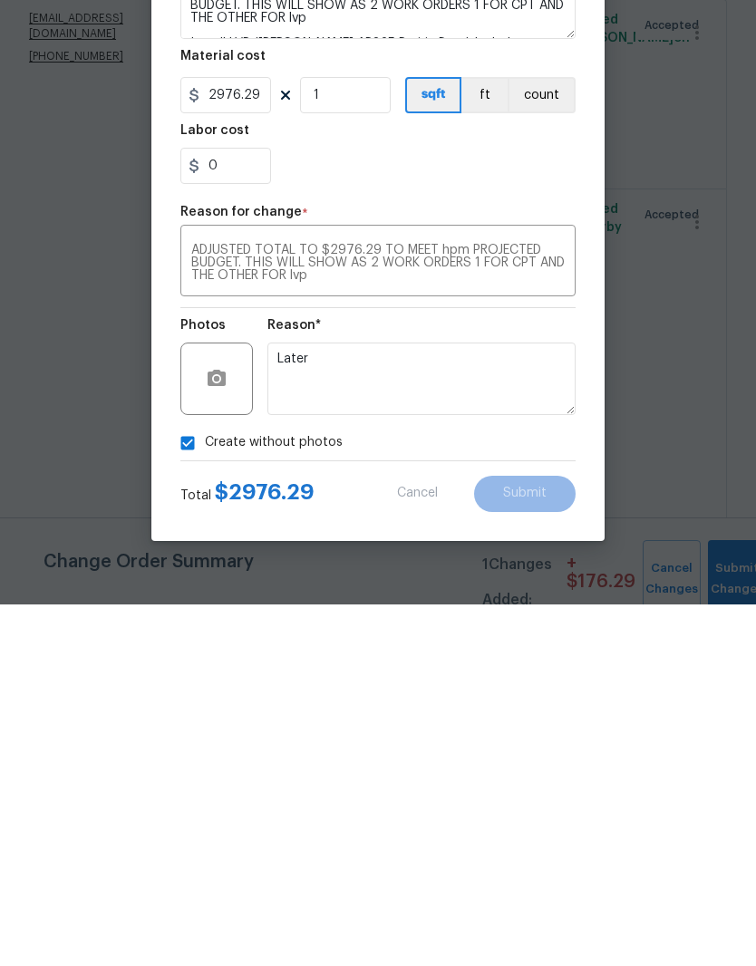
click at [185, 788] on input "Create without photos" at bounding box center [187, 805] width 34 height 34
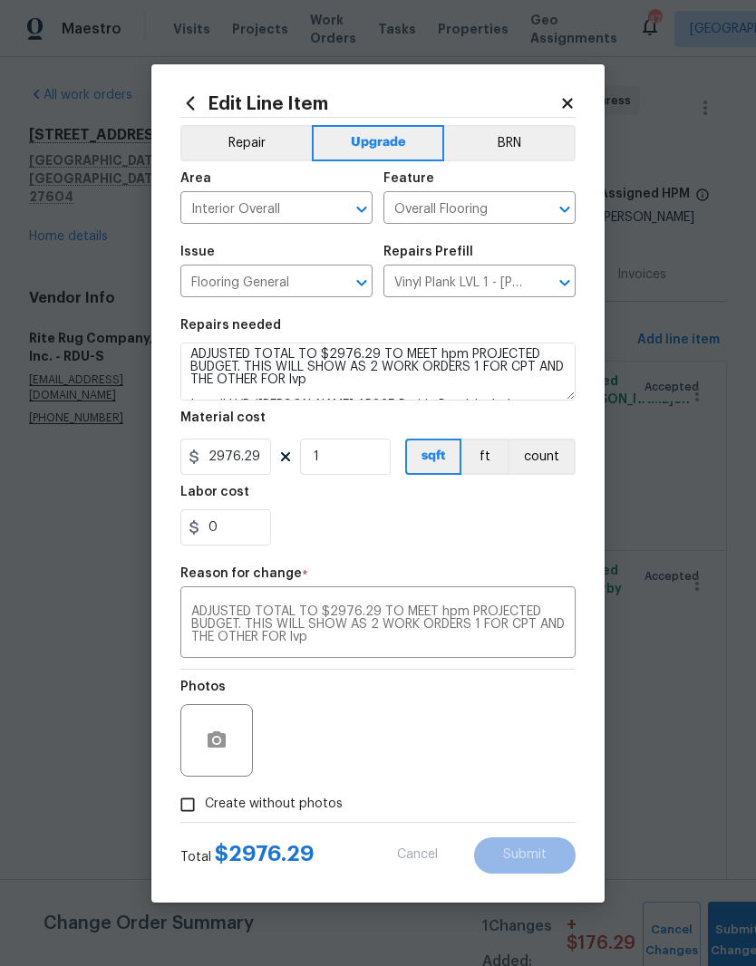
click at [183, 800] on input "Create without photos" at bounding box center [187, 805] width 34 height 34
checkbox input "true"
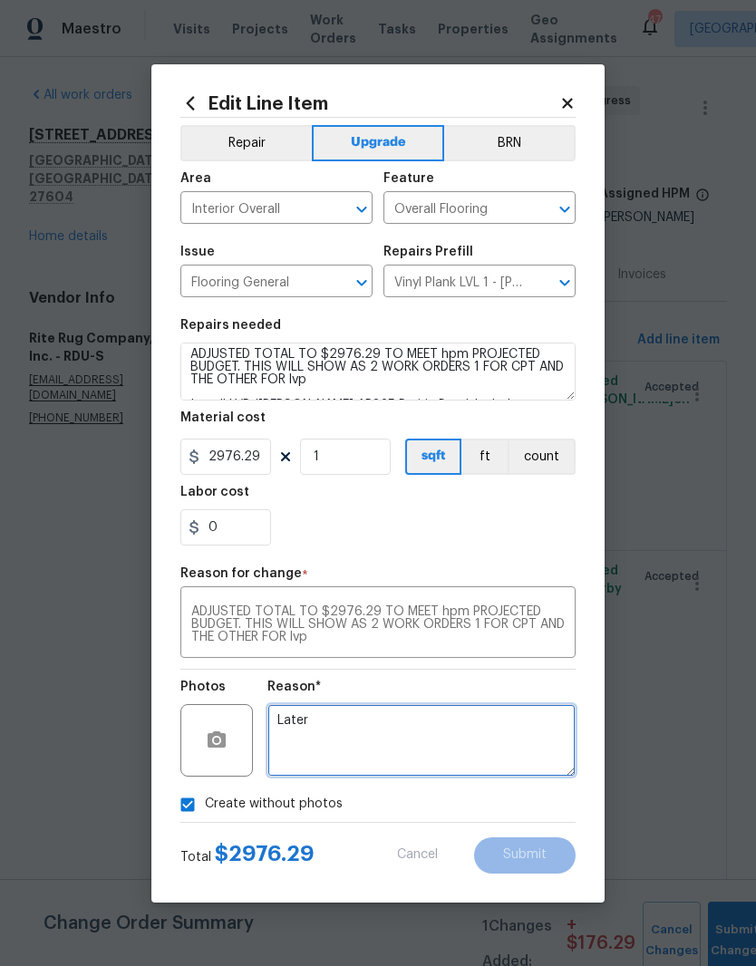
click at [338, 742] on textarea "Later" at bounding box center [421, 740] width 308 height 73
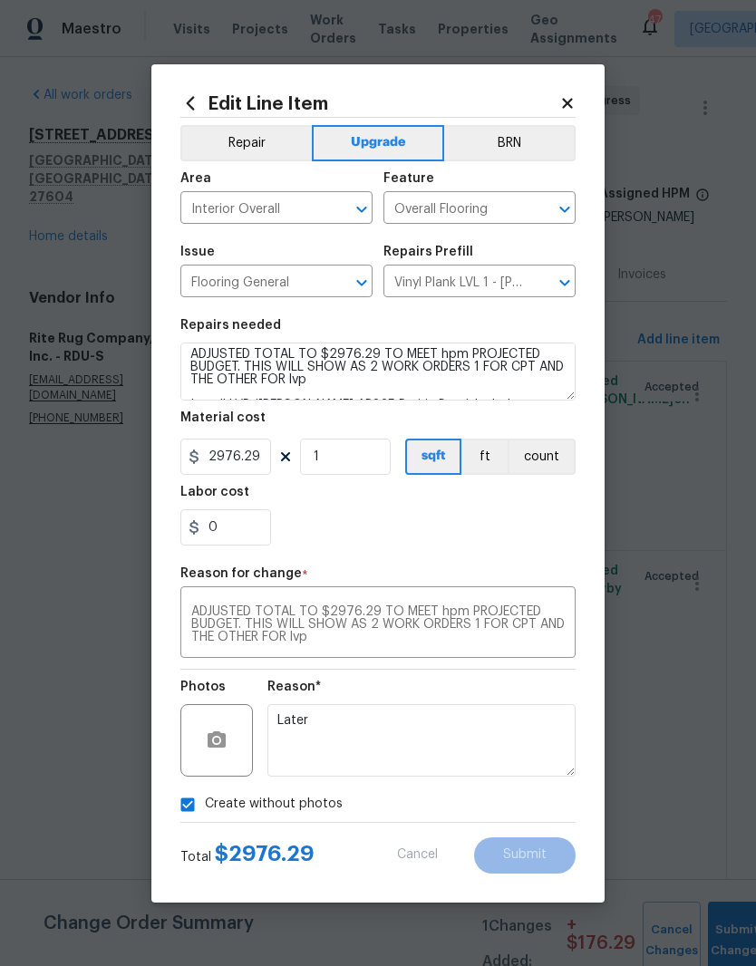
click at [488, 556] on section "Repairs needed #sala In living room, kitchen, entryway, laundry room and bathro…" at bounding box center [377, 432] width 395 height 248
click at [499, 522] on div "0" at bounding box center [377, 527] width 395 height 36
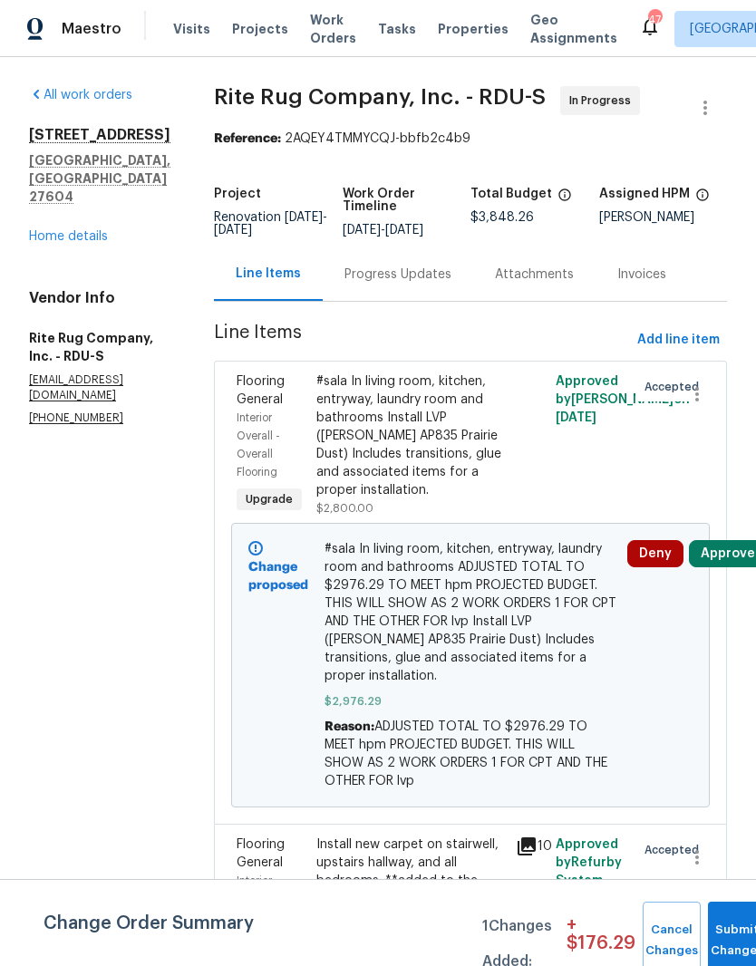
click at [738, 567] on button "Approve" at bounding box center [728, 553] width 78 height 27
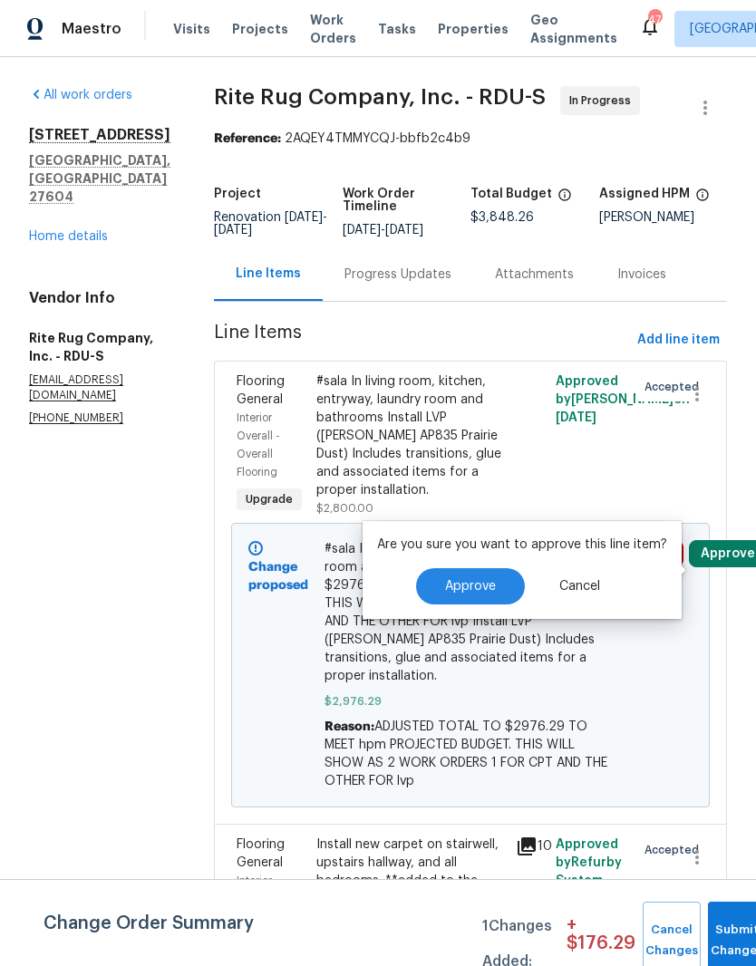
click at [486, 594] on button "Approve" at bounding box center [470, 586] width 109 height 36
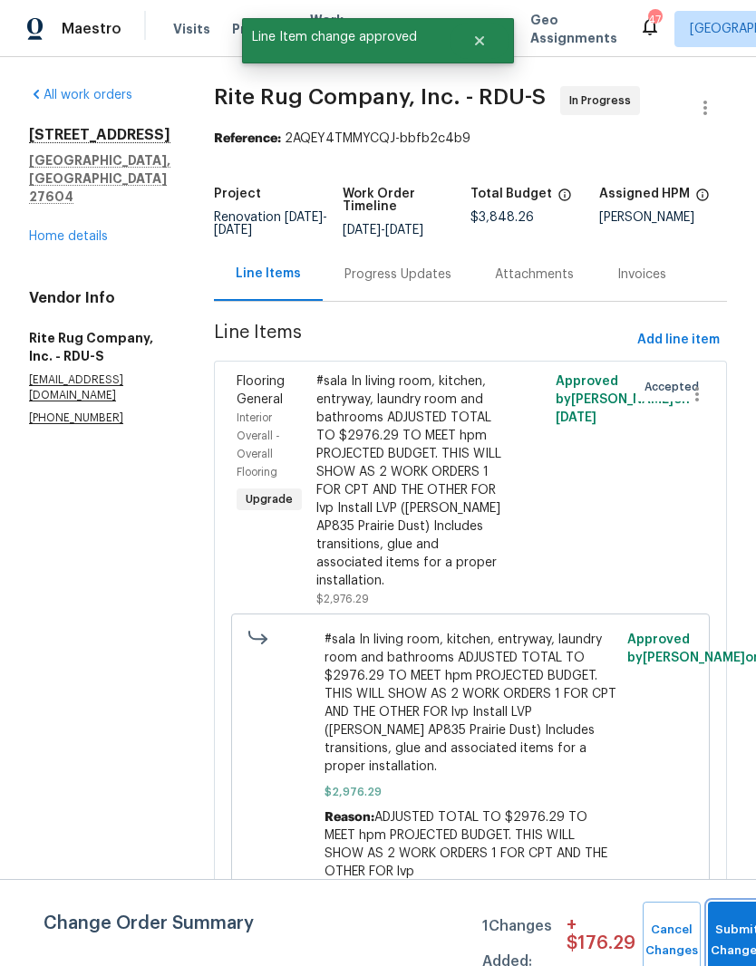
click at [730, 935] on button "Submit Changes" at bounding box center [737, 941] width 58 height 78
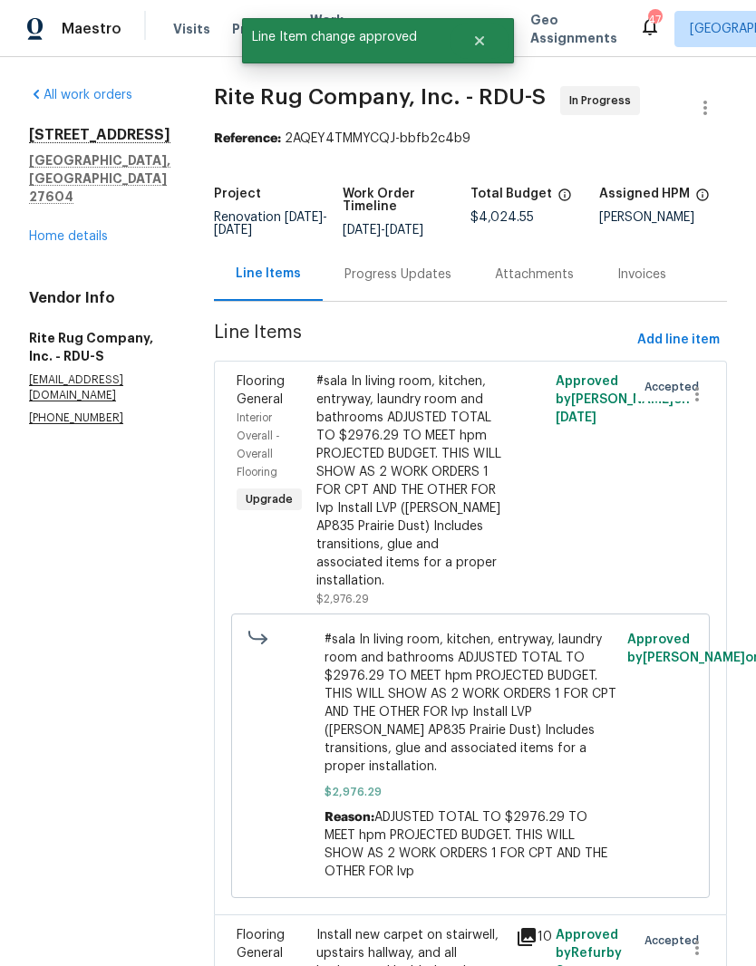
click at [60, 230] on link "Home details" at bounding box center [68, 236] width 79 height 13
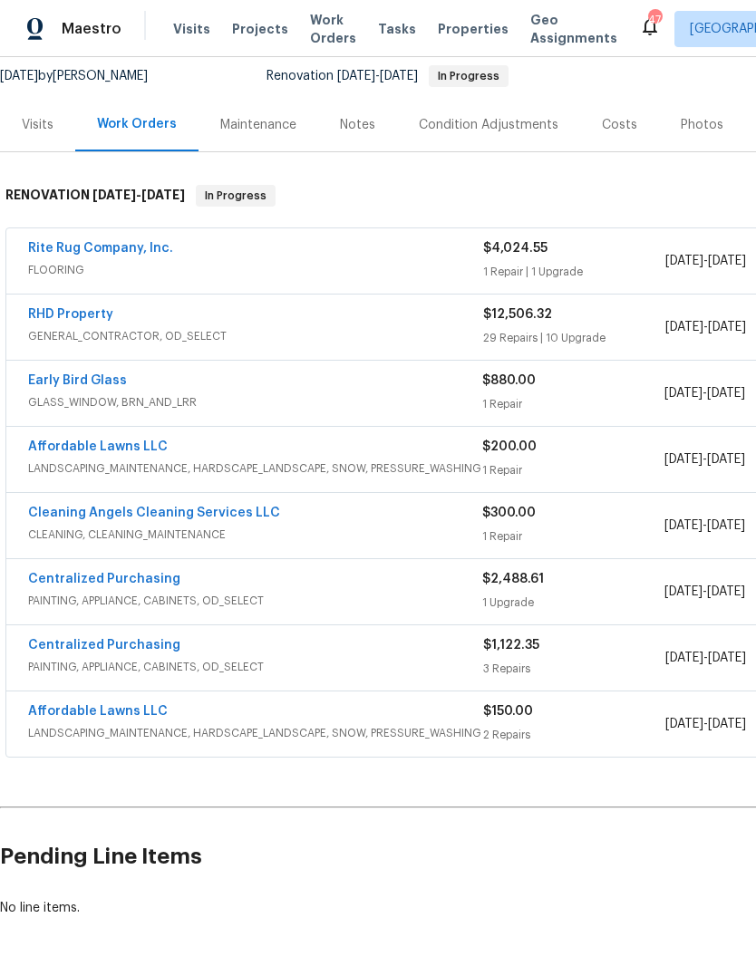
scroll to position [176, 0]
click at [66, 311] on link "RHD Property" at bounding box center [70, 315] width 85 height 13
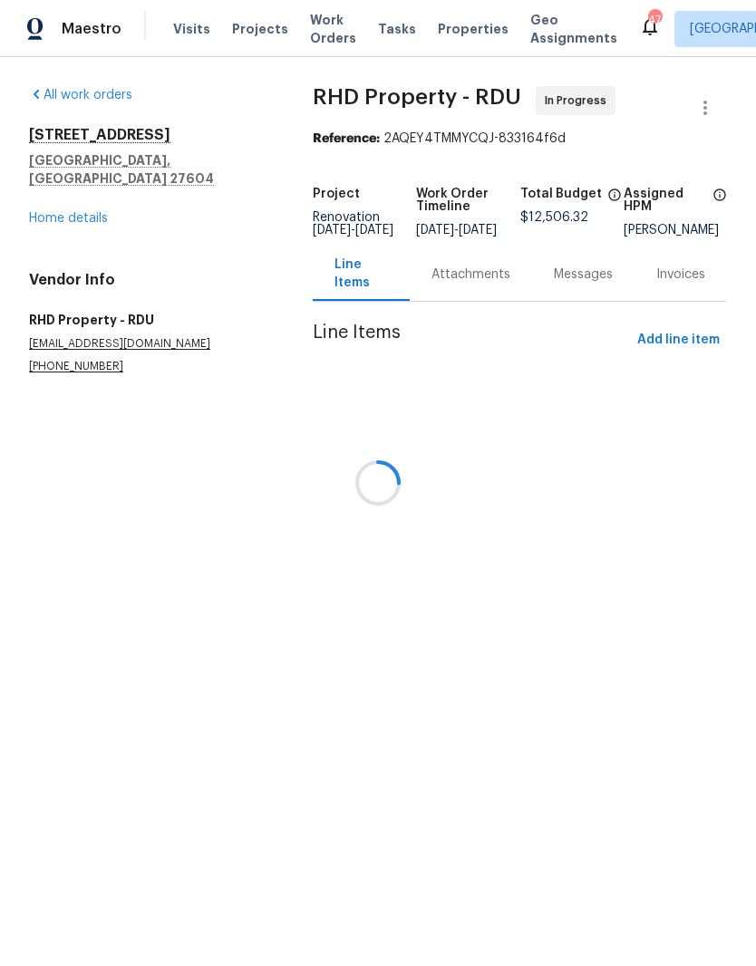
click at [684, 348] on div at bounding box center [378, 483] width 756 height 966
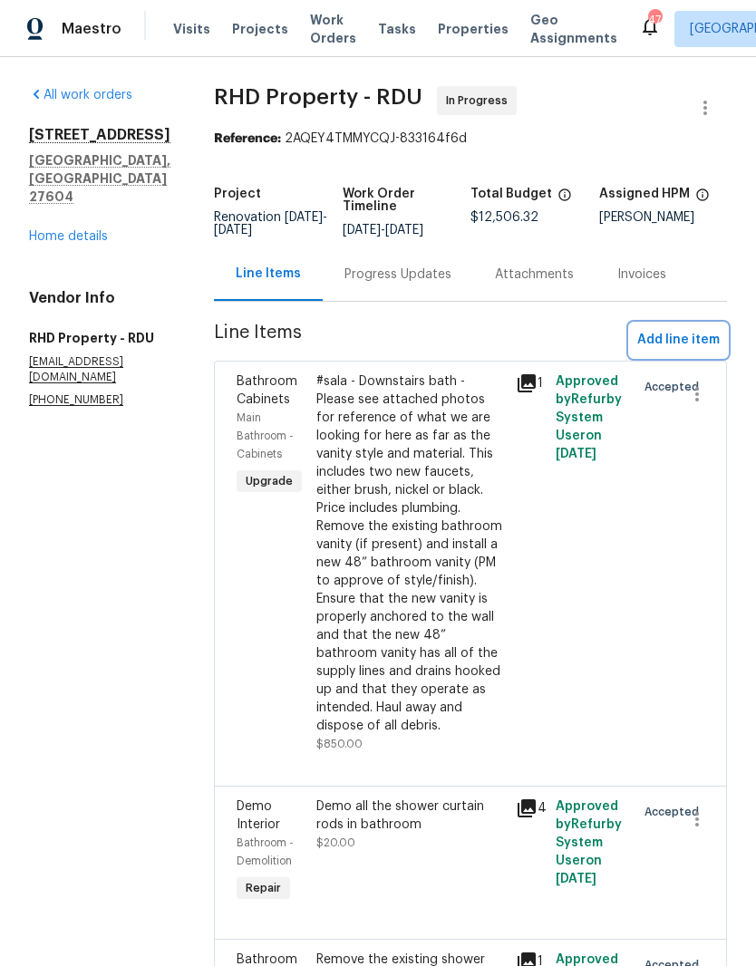
click at [679, 352] on span "Add line item" at bounding box center [678, 340] width 82 height 23
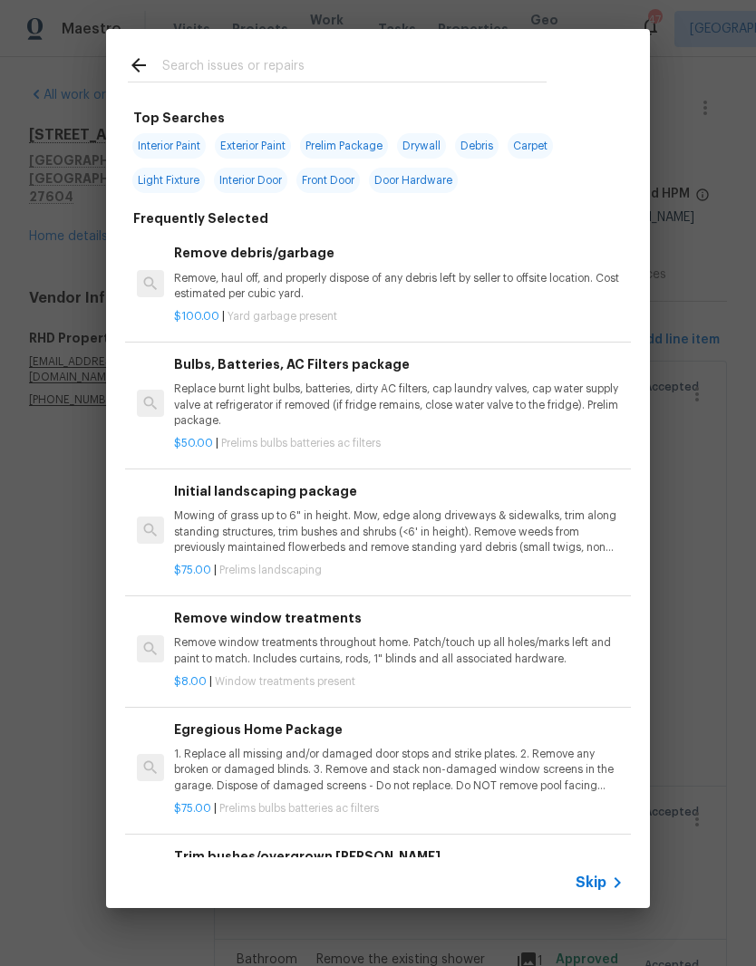
click at [296, 74] on input "text" at bounding box center [354, 67] width 384 height 27
type input "Hpm"
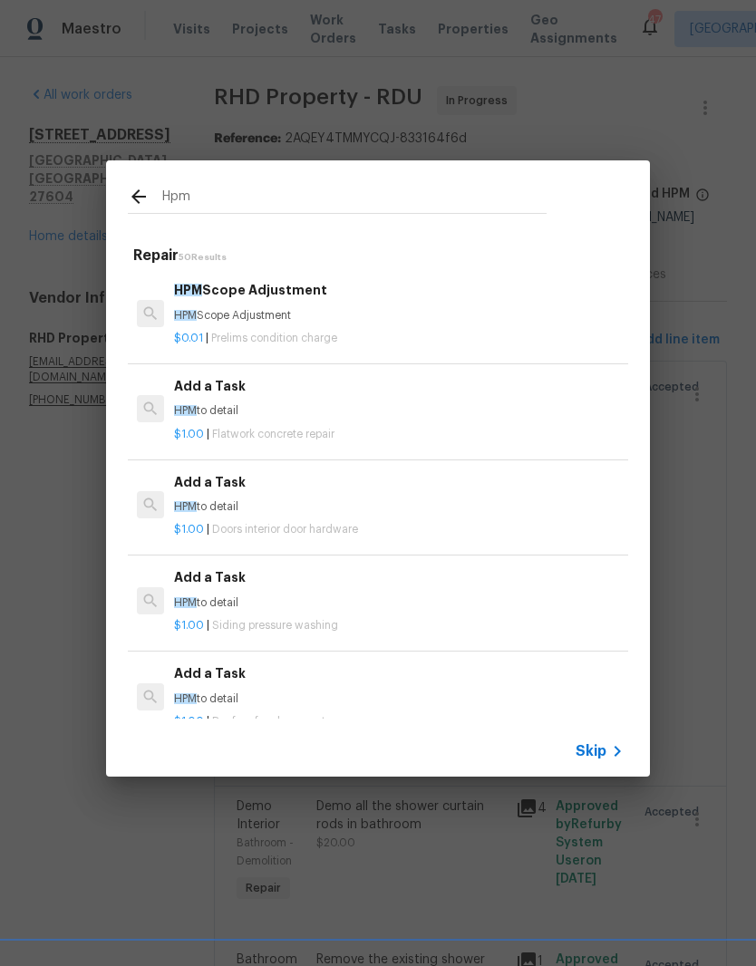
click at [287, 311] on p "HPM Scope Adjustment" at bounding box center [399, 315] width 450 height 15
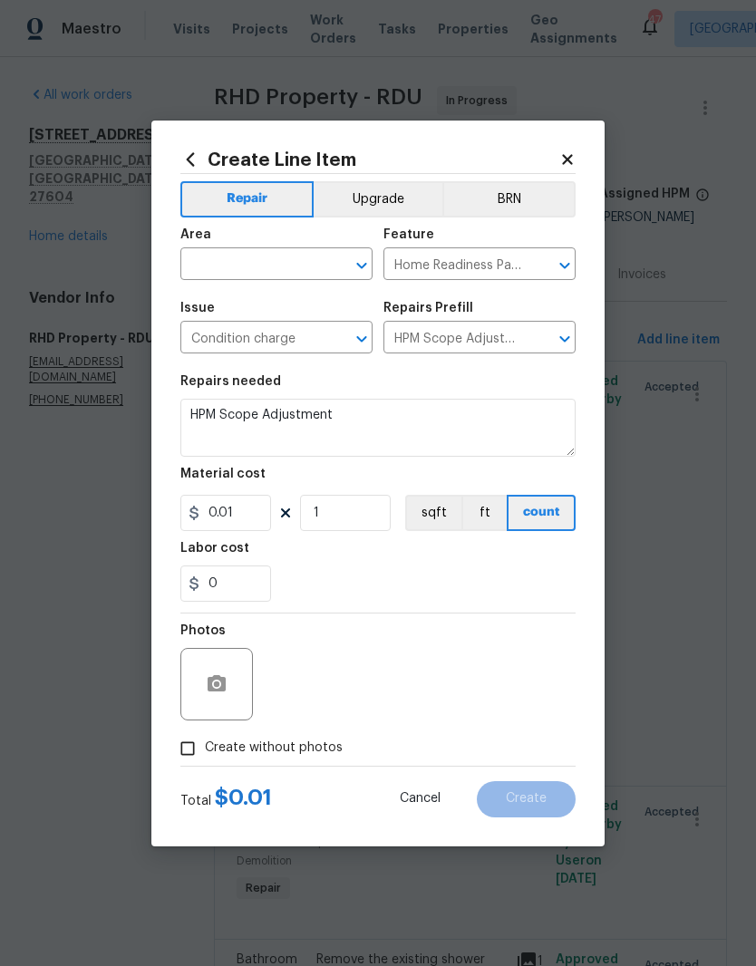
click at [298, 261] on input "text" at bounding box center [250, 266] width 141 height 28
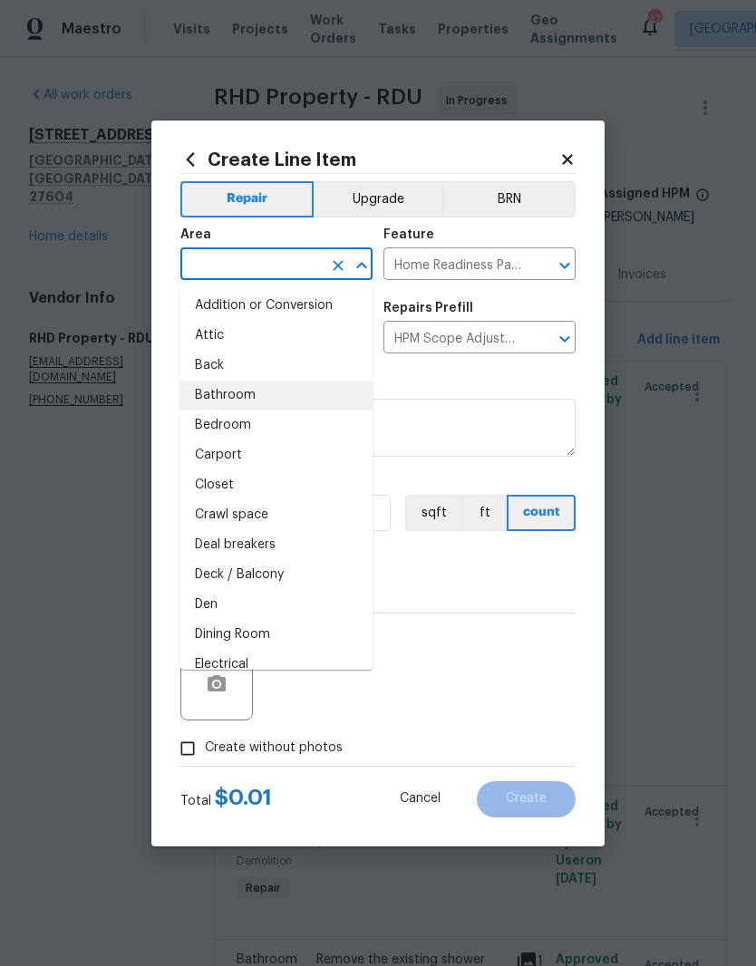
click at [247, 397] on li "Bathroom" at bounding box center [276, 396] width 192 height 30
type input "Bathroom"
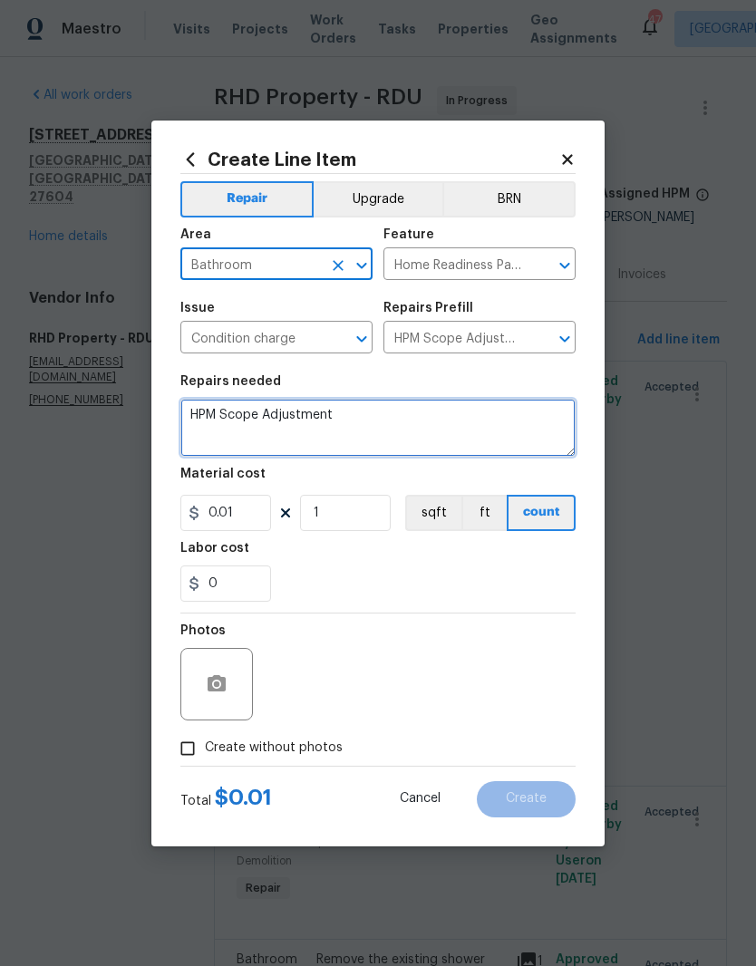
click at [351, 437] on textarea "HPM Scope Adjustment" at bounding box center [377, 428] width 395 height 58
type textarea "H"
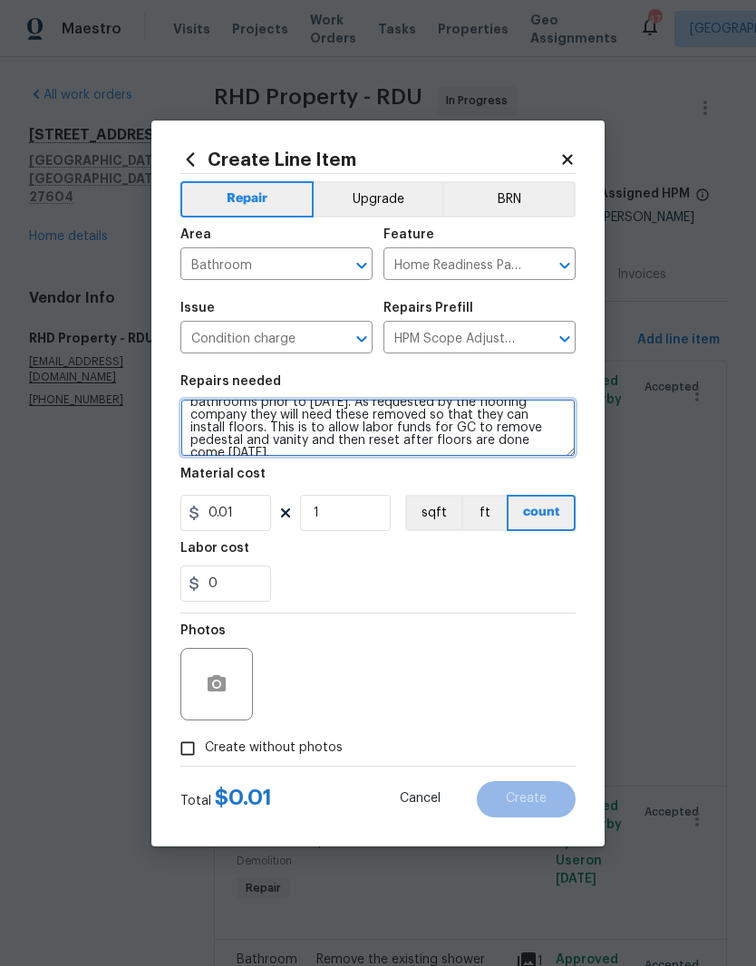
scroll to position [25, 0]
type textarea "Please remove the pedestal sink and the vanities in bathrooms prior to Monday 1…"
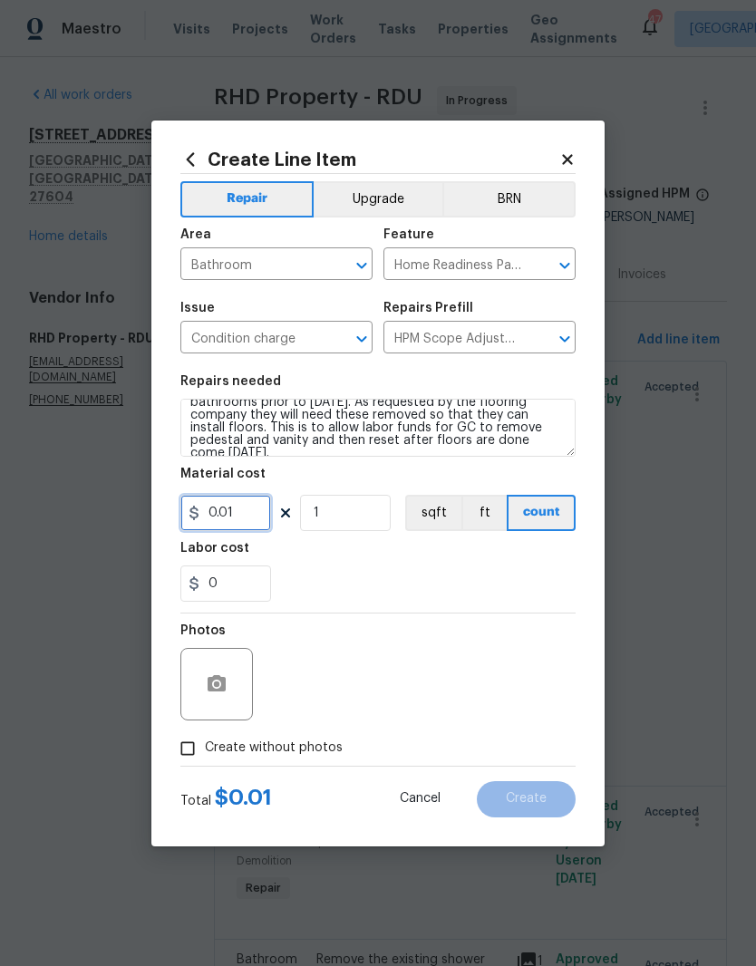
click at [252, 512] on input "0.01" at bounding box center [225, 513] width 91 height 36
type input "100"
click at [332, 566] on div "0" at bounding box center [377, 584] width 395 height 36
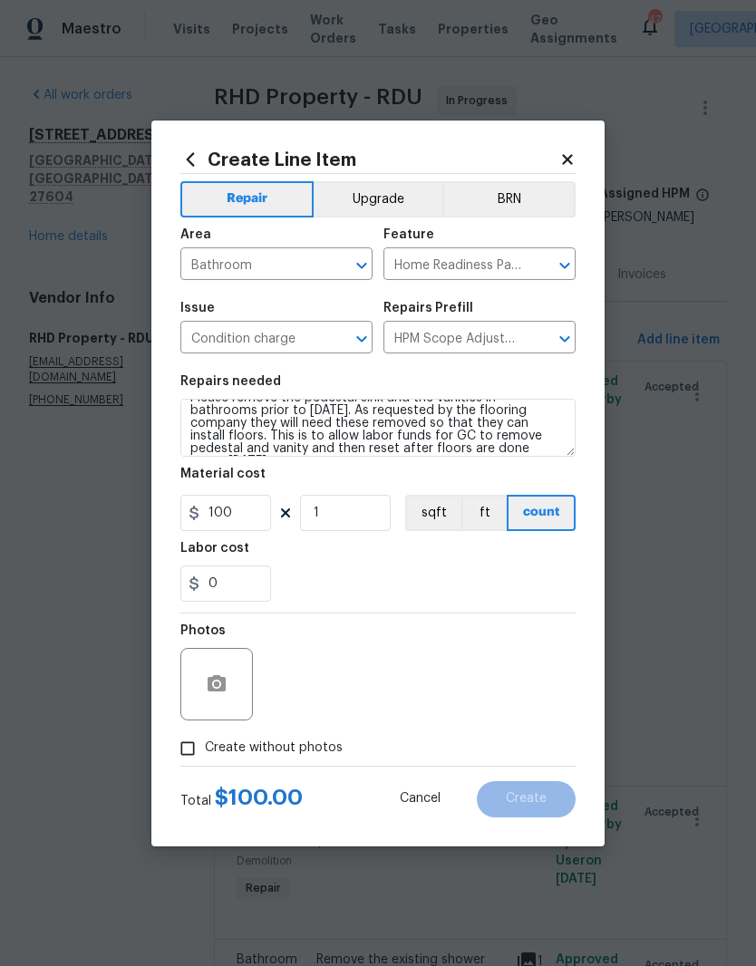
click at [176, 750] on input "Create without photos" at bounding box center [187, 748] width 34 height 34
checkbox input "true"
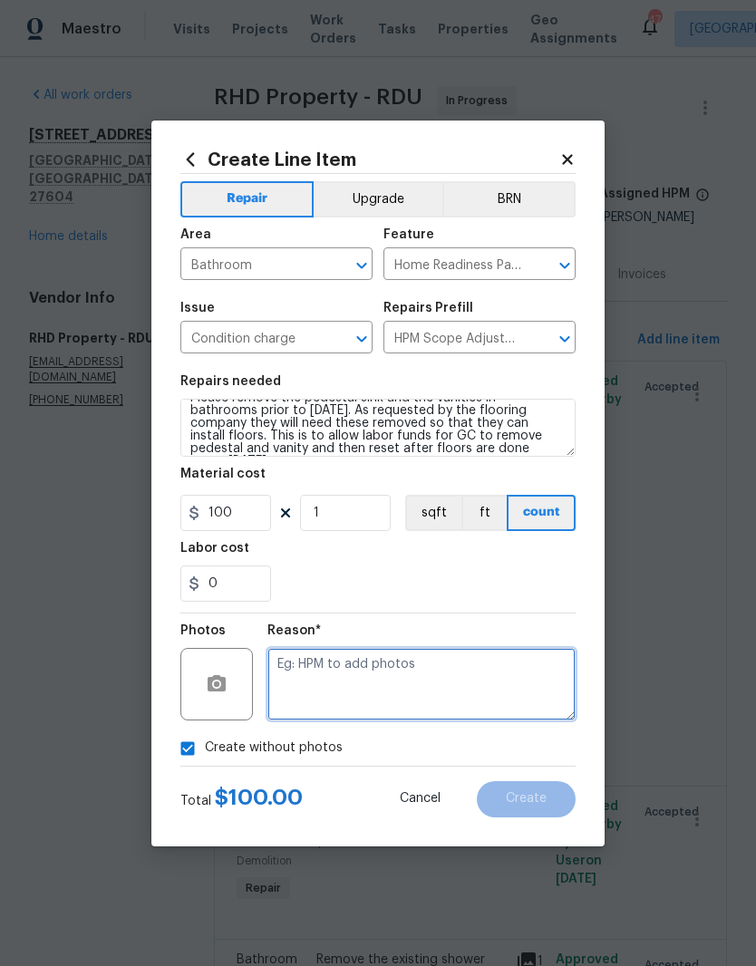
click at [306, 674] on textarea at bounding box center [421, 684] width 308 height 73
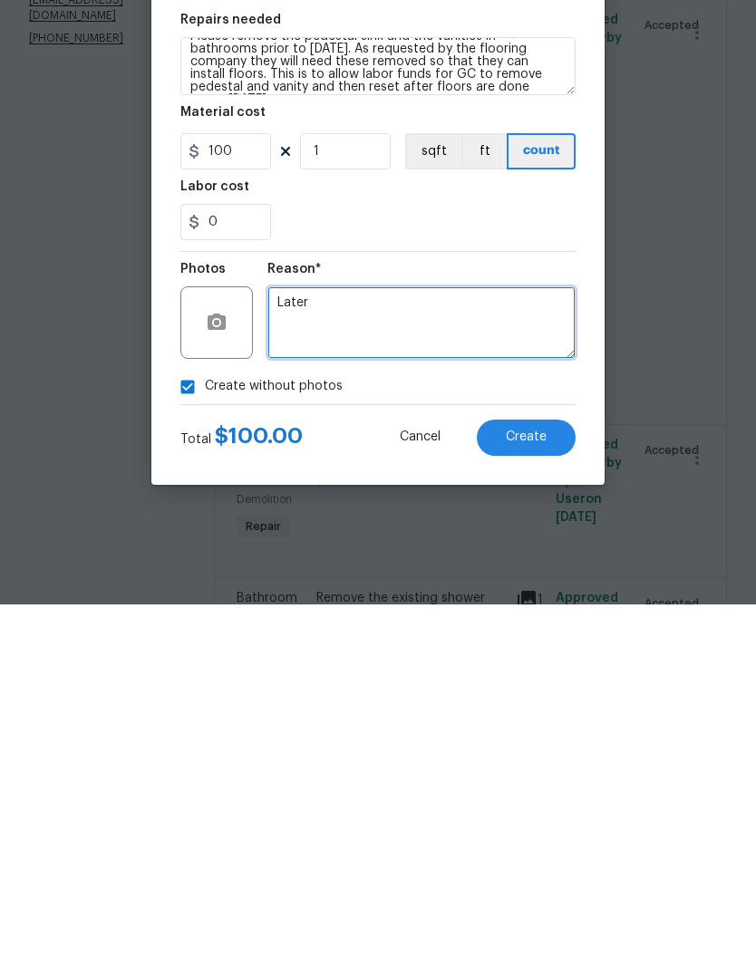
type textarea "Later"
click at [541, 792] on span "Create" at bounding box center [526, 799] width 41 height 14
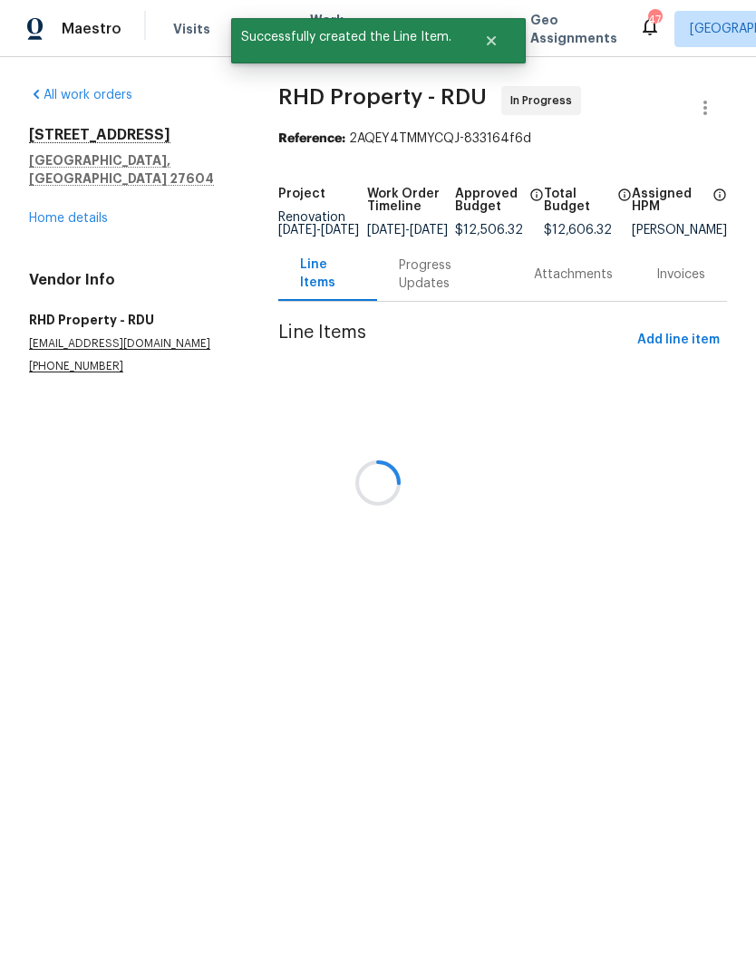
scroll to position [0, 0]
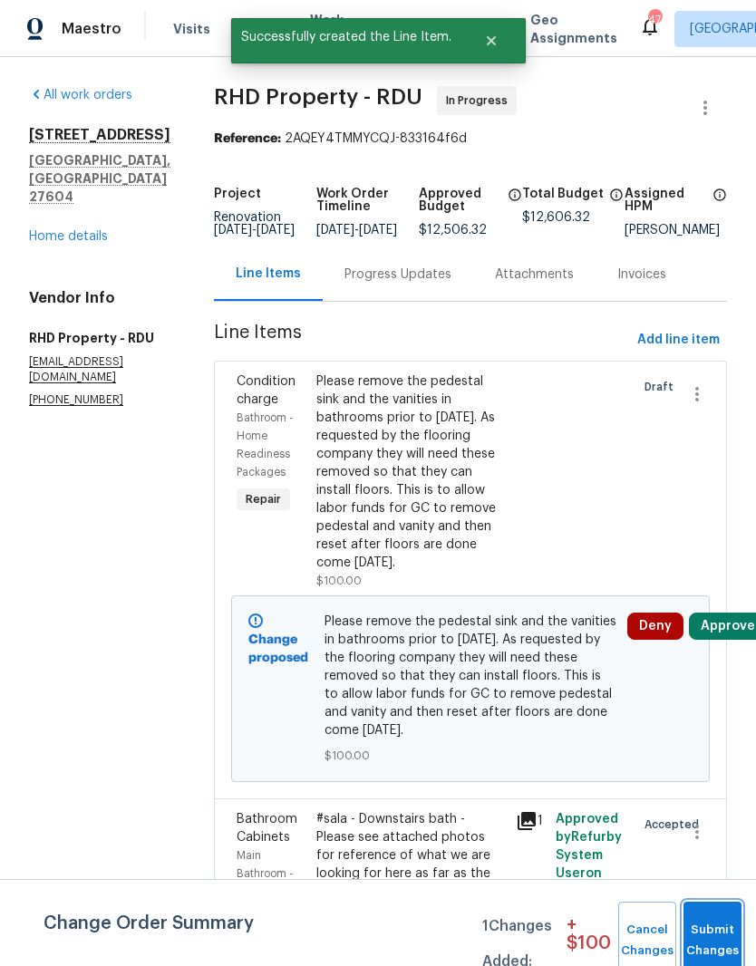
click at [711, 931] on button "Submit Changes" at bounding box center [712, 941] width 58 height 78
click at [728, 640] on button "Approve" at bounding box center [728, 626] width 78 height 27
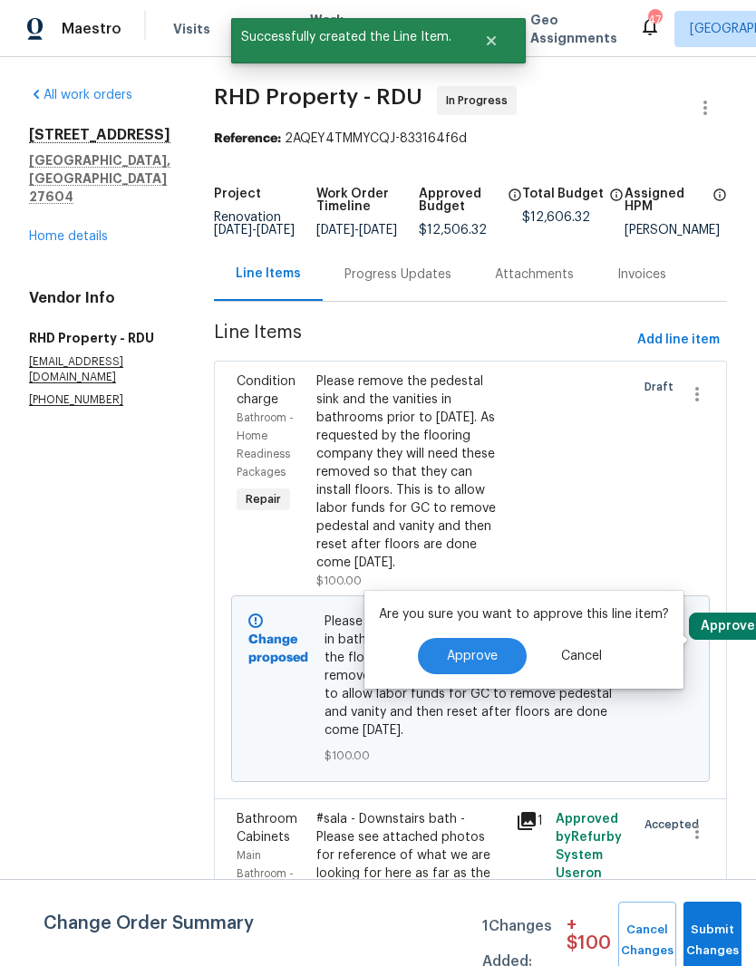
click at [478, 642] on button "Approve" at bounding box center [472, 656] width 109 height 36
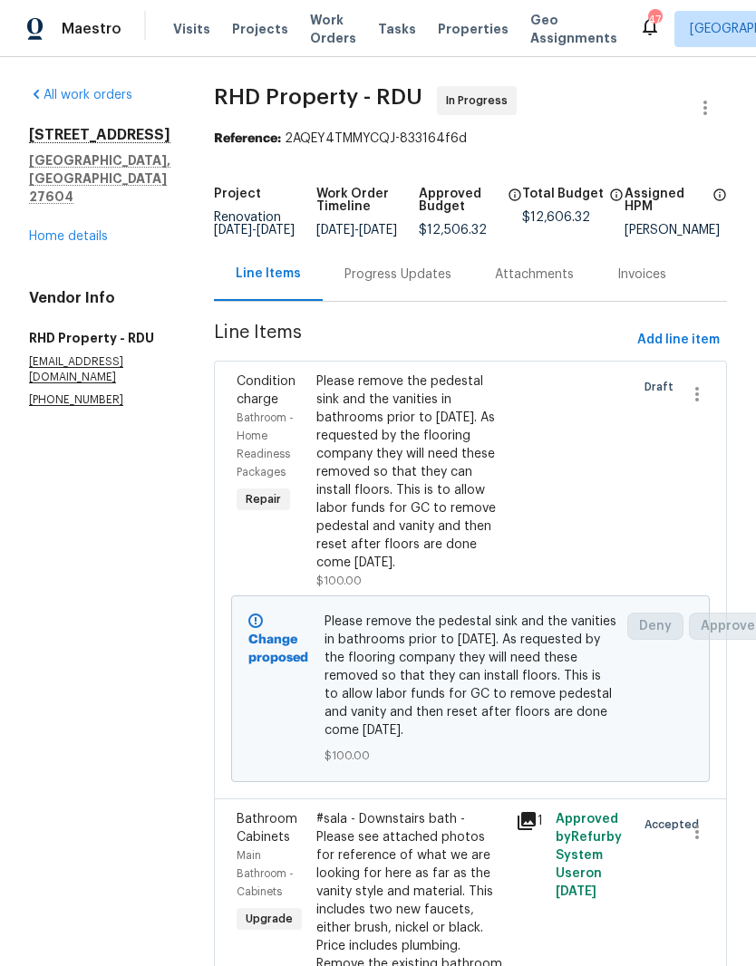
click at [45, 230] on link "Home details" at bounding box center [68, 236] width 79 height 13
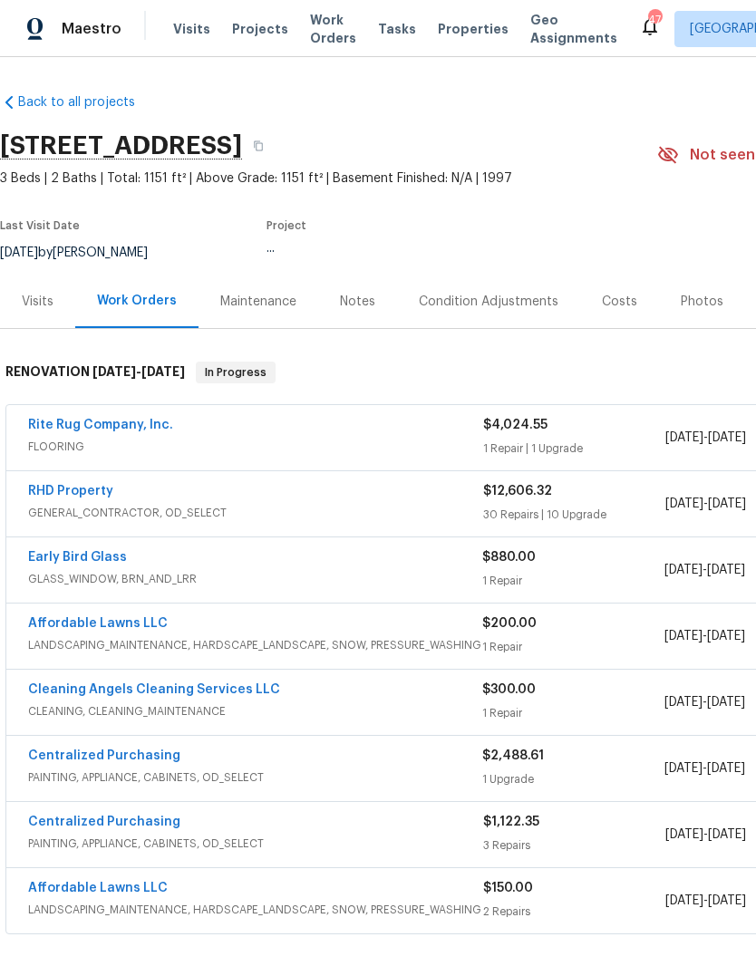
click at [68, 488] on link "RHD Property" at bounding box center [70, 491] width 85 height 13
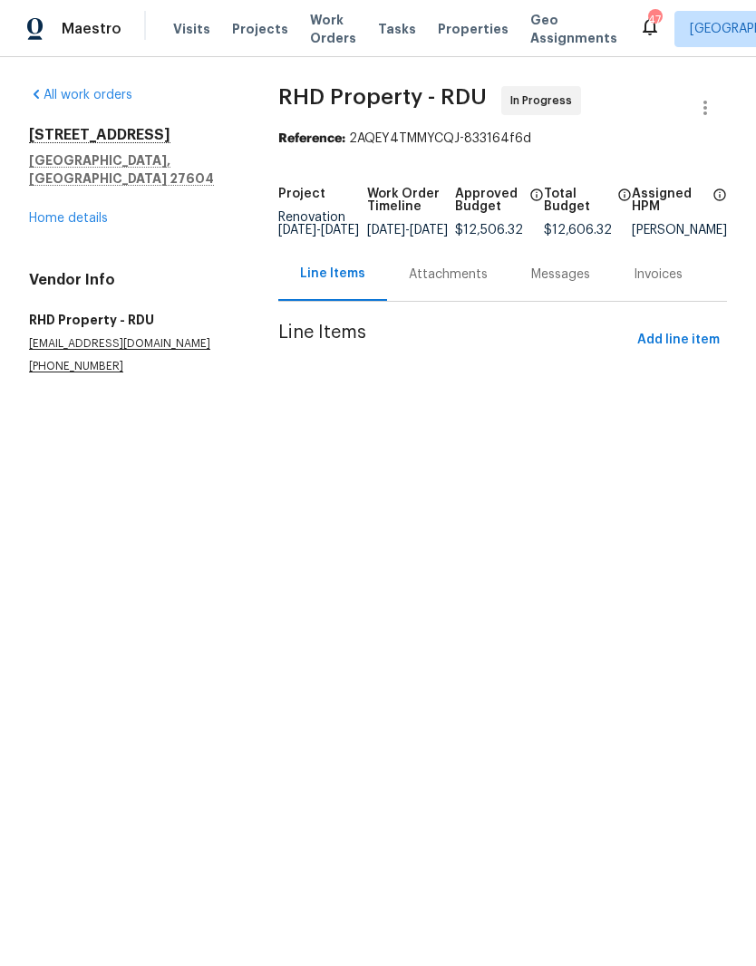
click at [437, 284] on div "Attachments" at bounding box center [448, 275] width 79 height 18
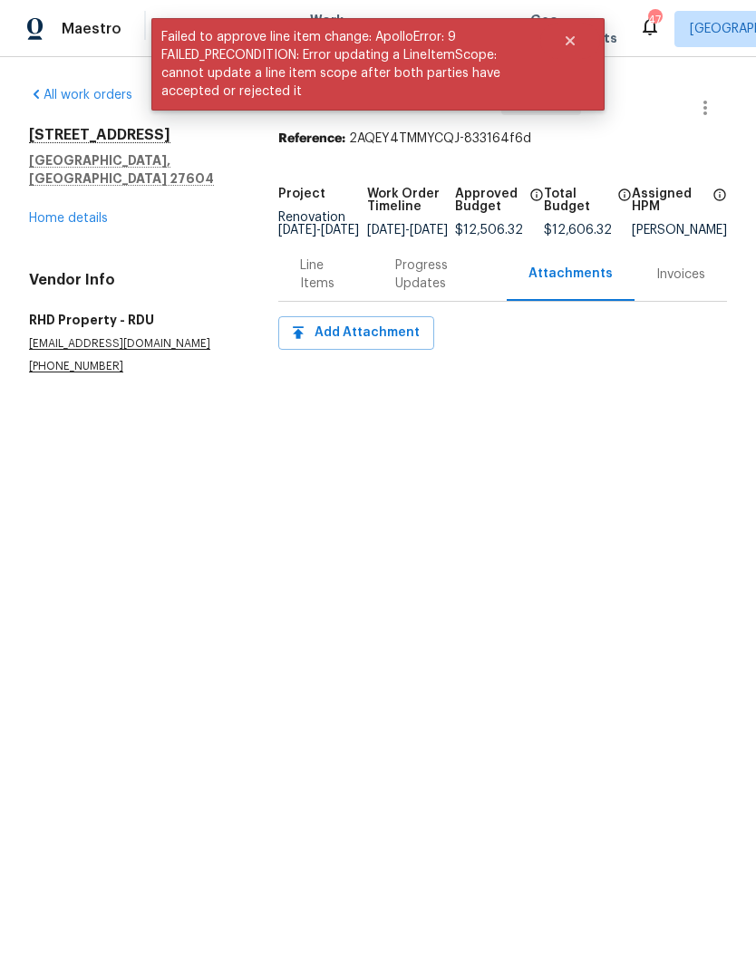
click at [435, 291] on div "Progress Updates" at bounding box center [440, 274] width 90 height 36
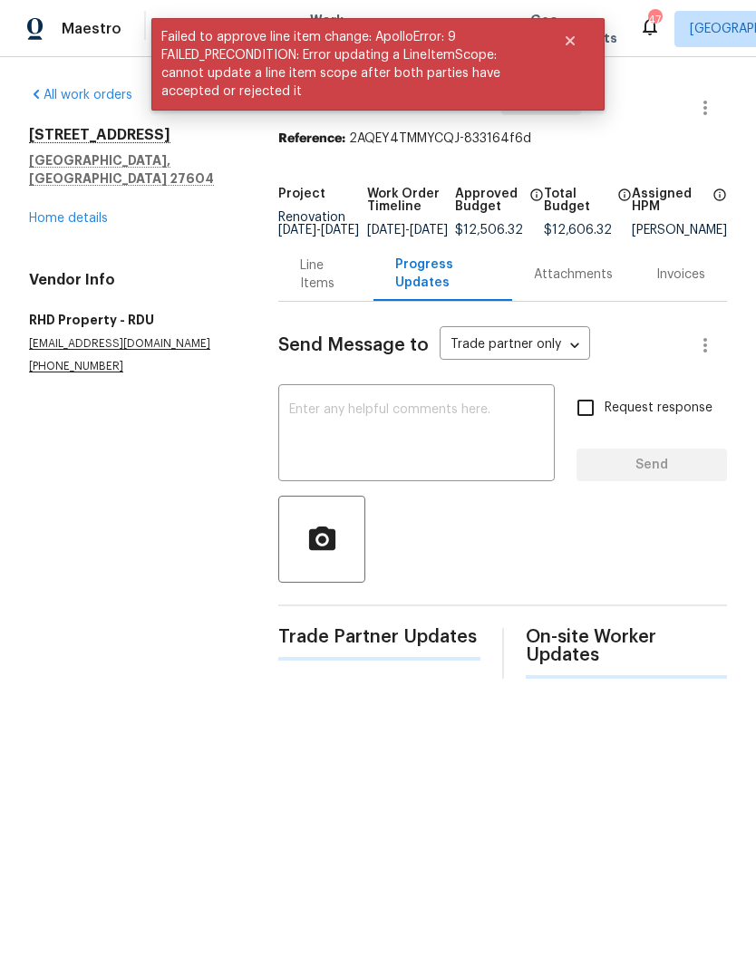
click at [289, 430] on textarea at bounding box center [416, 434] width 255 height 63
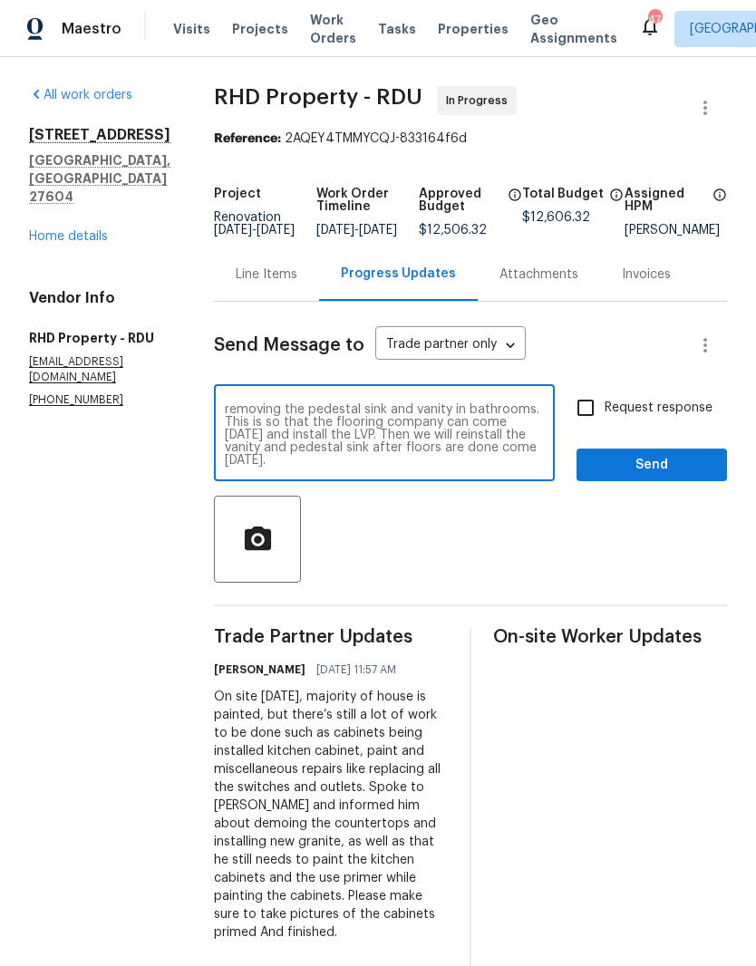
scroll to position [13, 0]
type textarea "Added a line item for $100 to assist you guys with removing the pedestal sink a…"
click at [594, 427] on input "Request response" at bounding box center [585, 408] width 38 height 38
checkbox input "true"
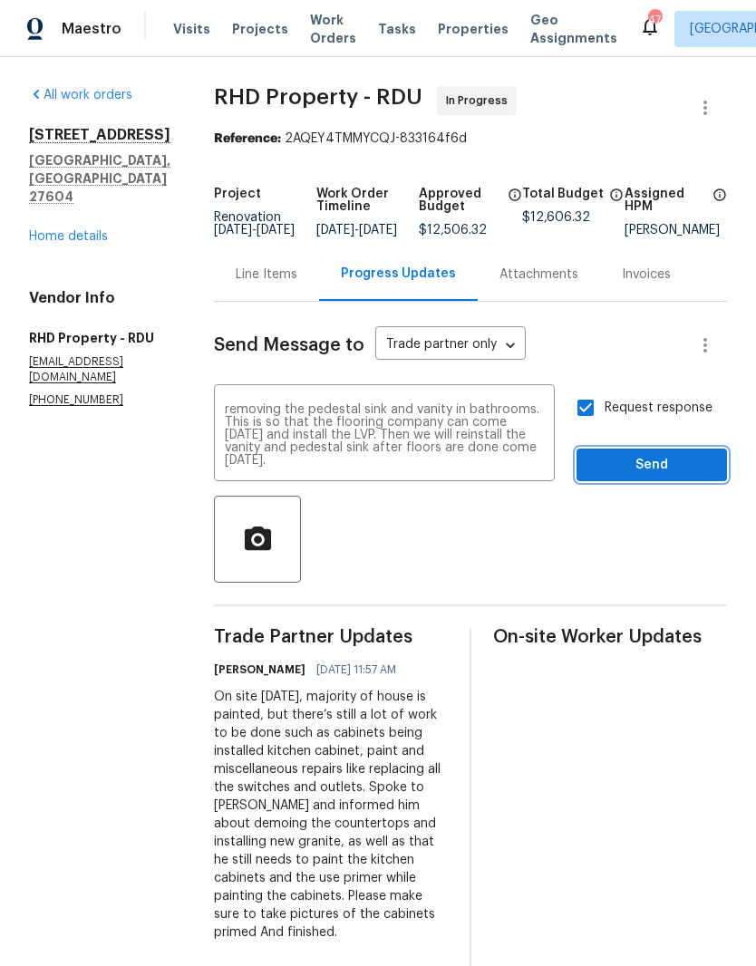
click at [635, 477] on span "Send" at bounding box center [651, 465] width 121 height 23
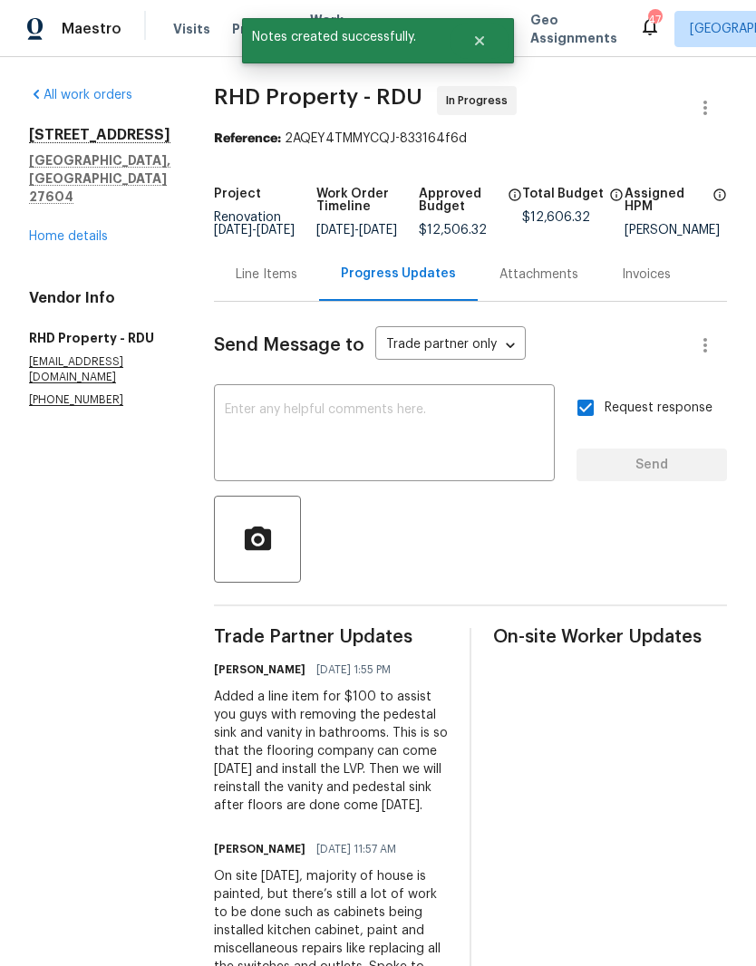
scroll to position [0, 0]
click at [46, 230] on link "Home details" at bounding box center [68, 236] width 79 height 13
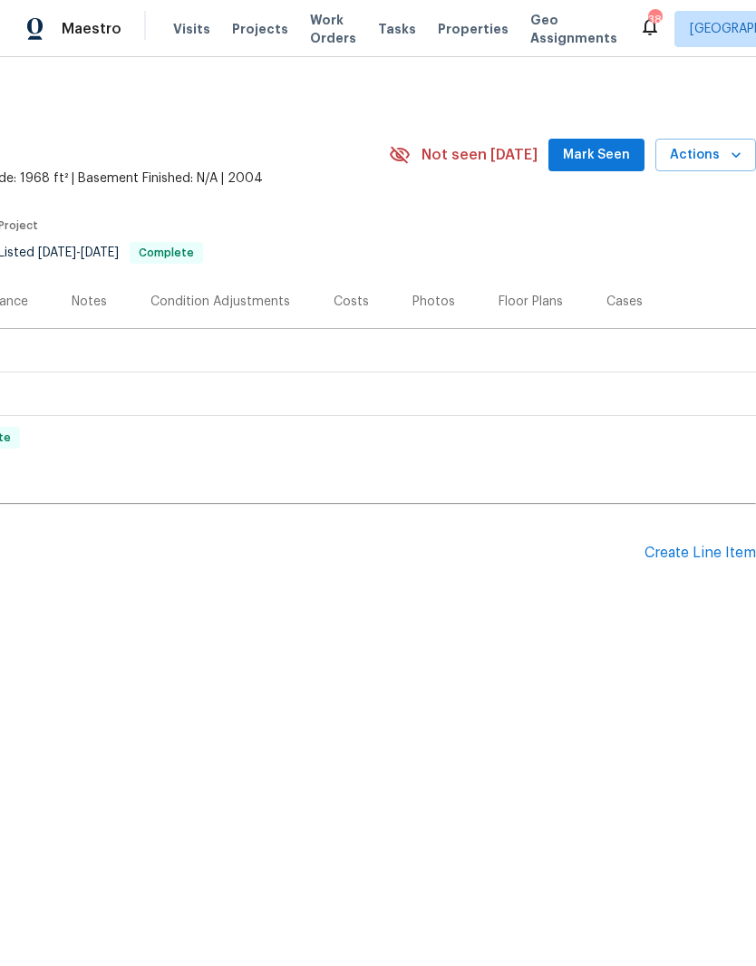
scroll to position [0, 268]
click at [99, 308] on div "Notes" at bounding box center [89, 302] width 35 height 18
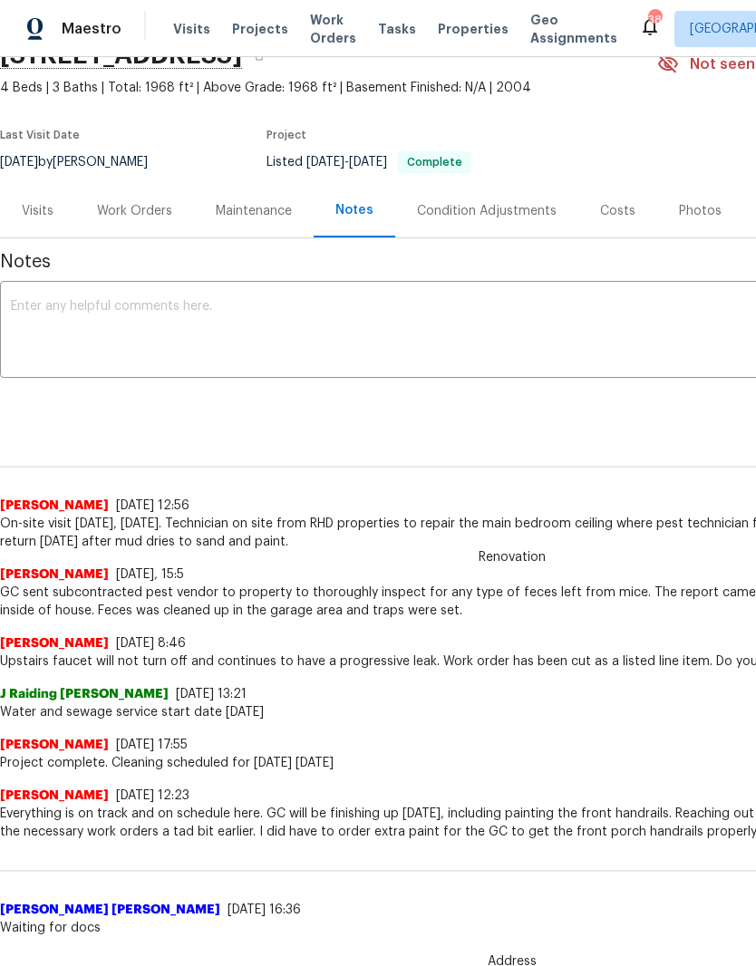
scroll to position [92, 0]
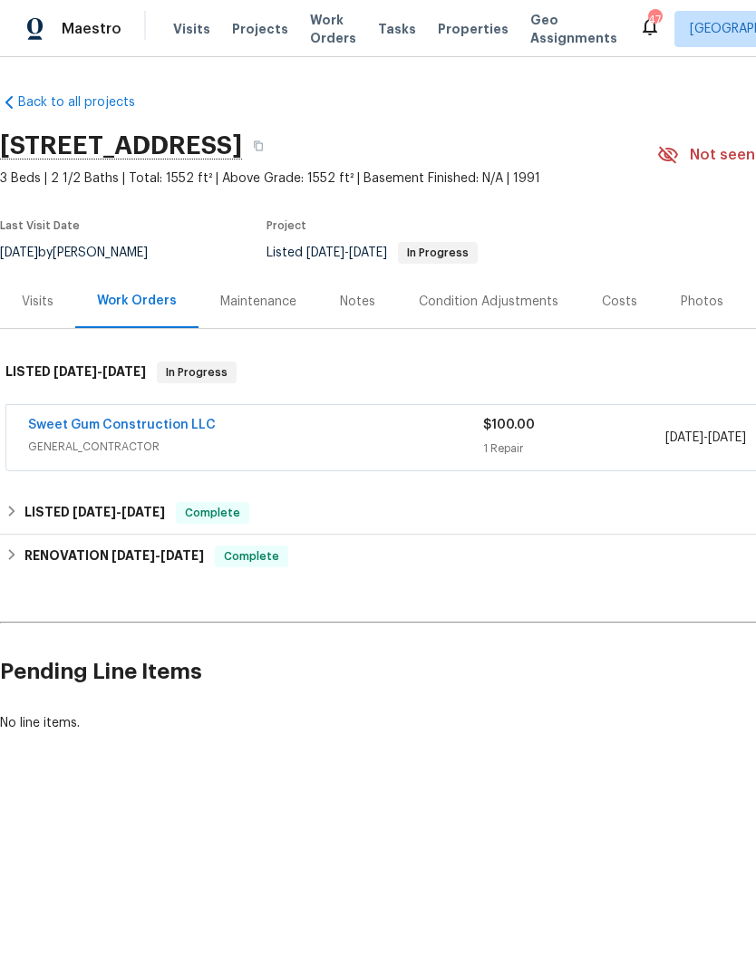
click at [131, 426] on link "Sweet Gum Construction LLC" at bounding box center [122, 425] width 188 height 13
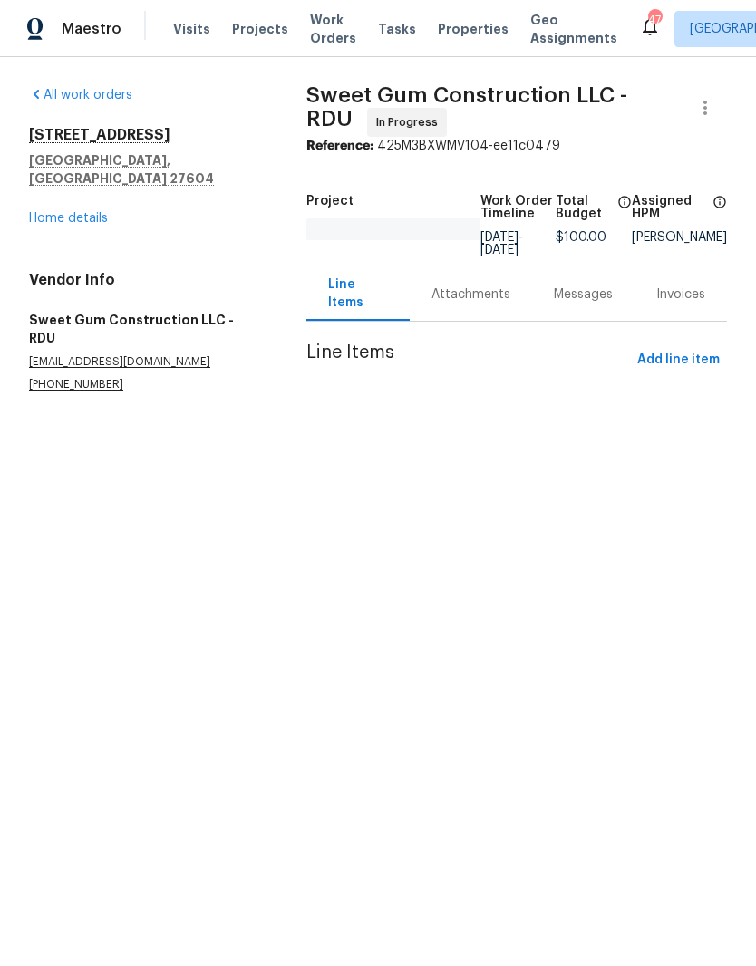
click at [468, 296] on div "Attachments" at bounding box center [470, 294] width 79 height 18
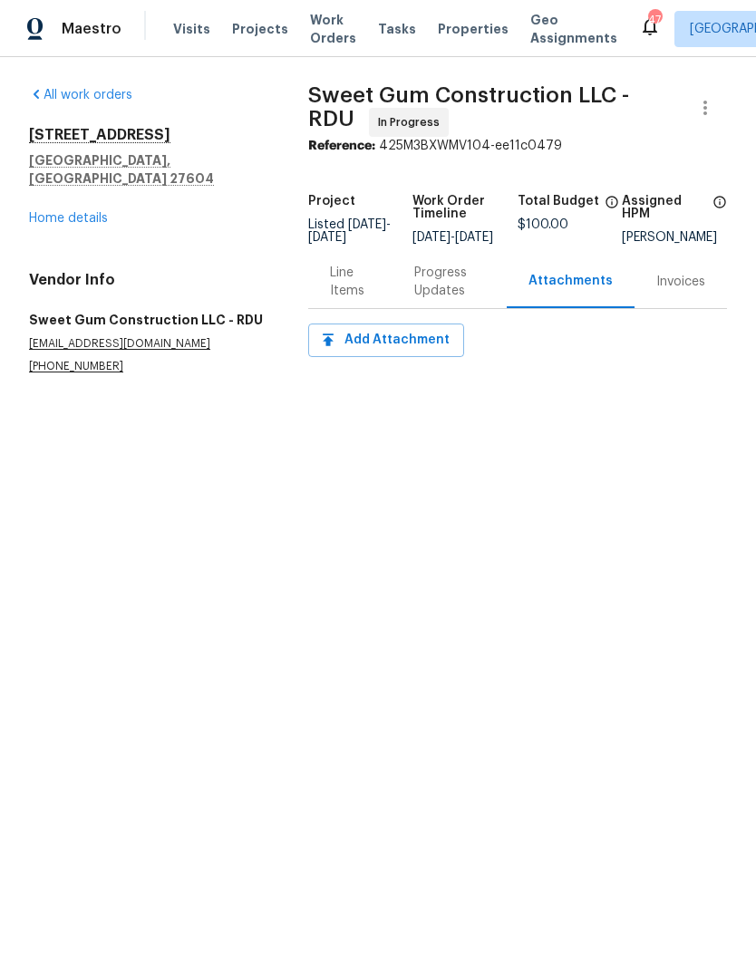
click at [445, 287] on div "Progress Updates" at bounding box center [449, 282] width 71 height 36
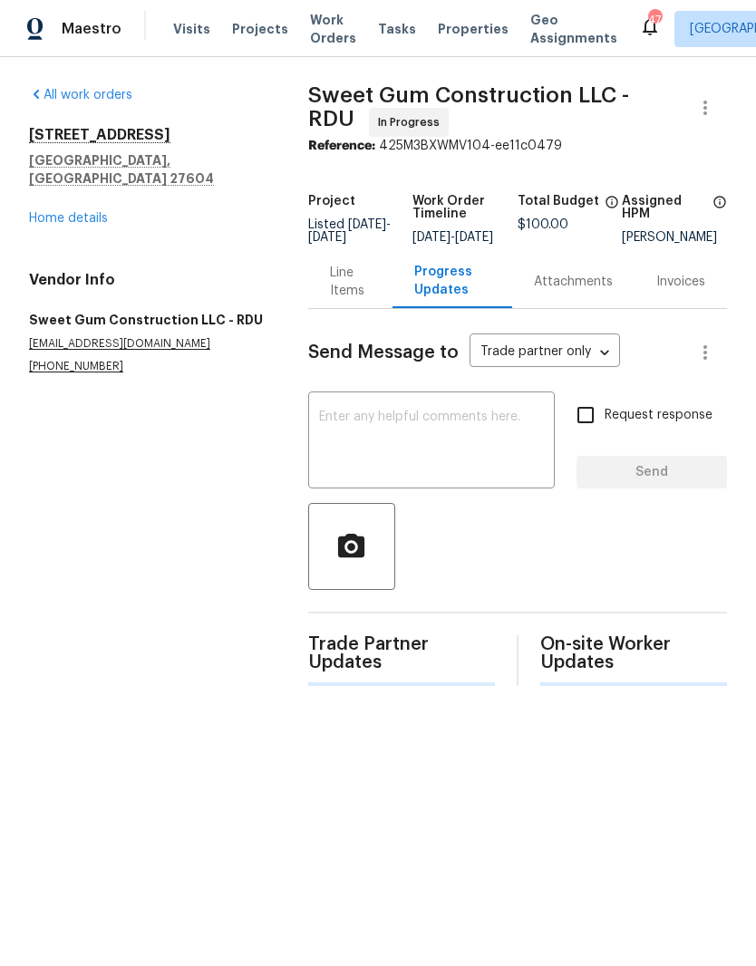
click at [403, 439] on textarea at bounding box center [431, 442] width 225 height 63
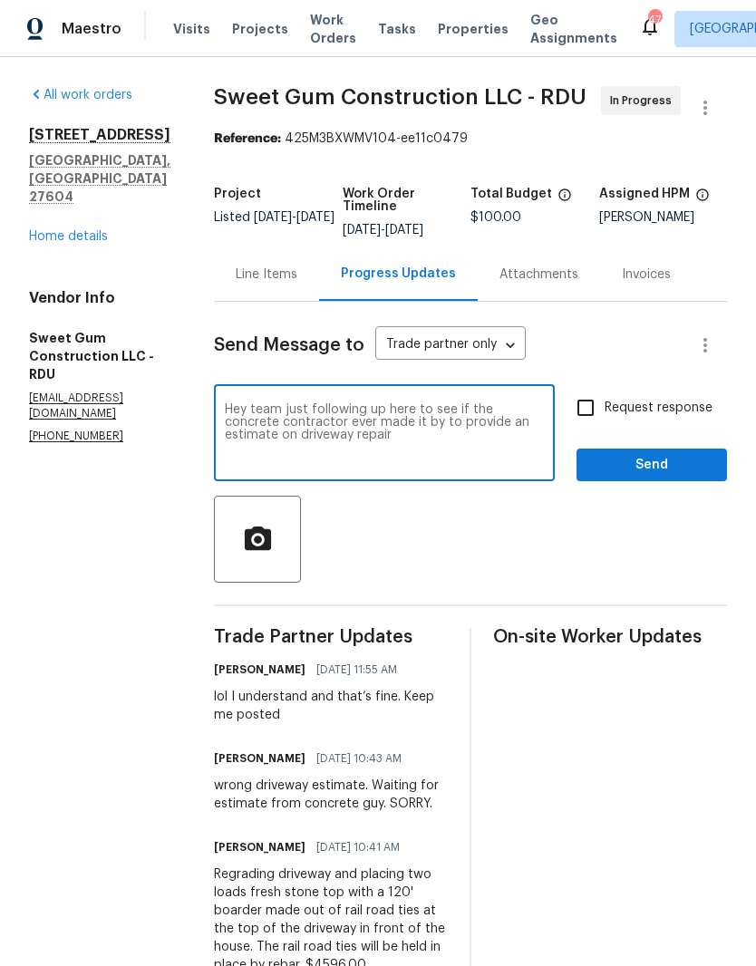
type textarea "Hey team just following up here to see if the concrete contractor ever made it …"
click at [580, 421] on input "Request response" at bounding box center [585, 408] width 38 height 38
checkbox input "true"
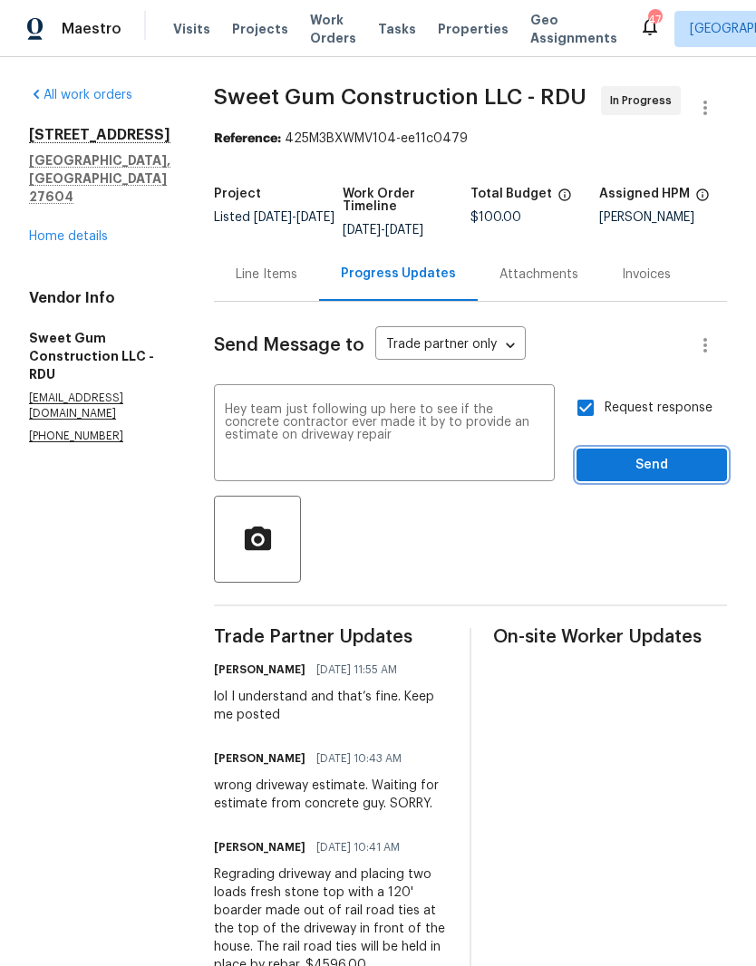
click at [616, 477] on span "Send" at bounding box center [651, 465] width 121 height 23
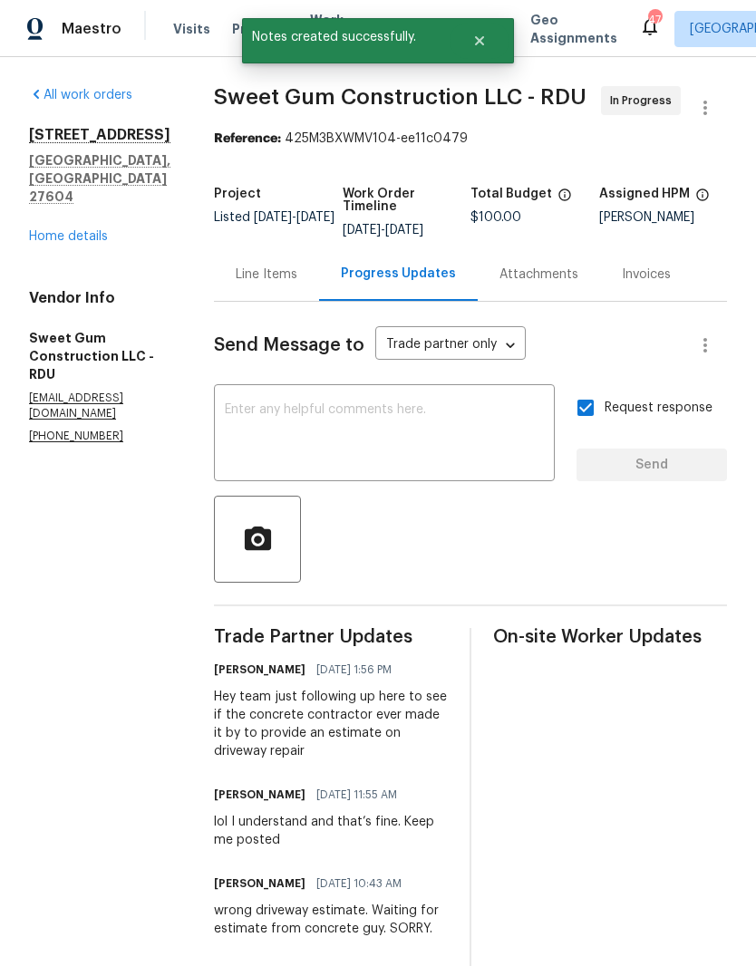
click at [66, 230] on link "Home details" at bounding box center [68, 236] width 79 height 13
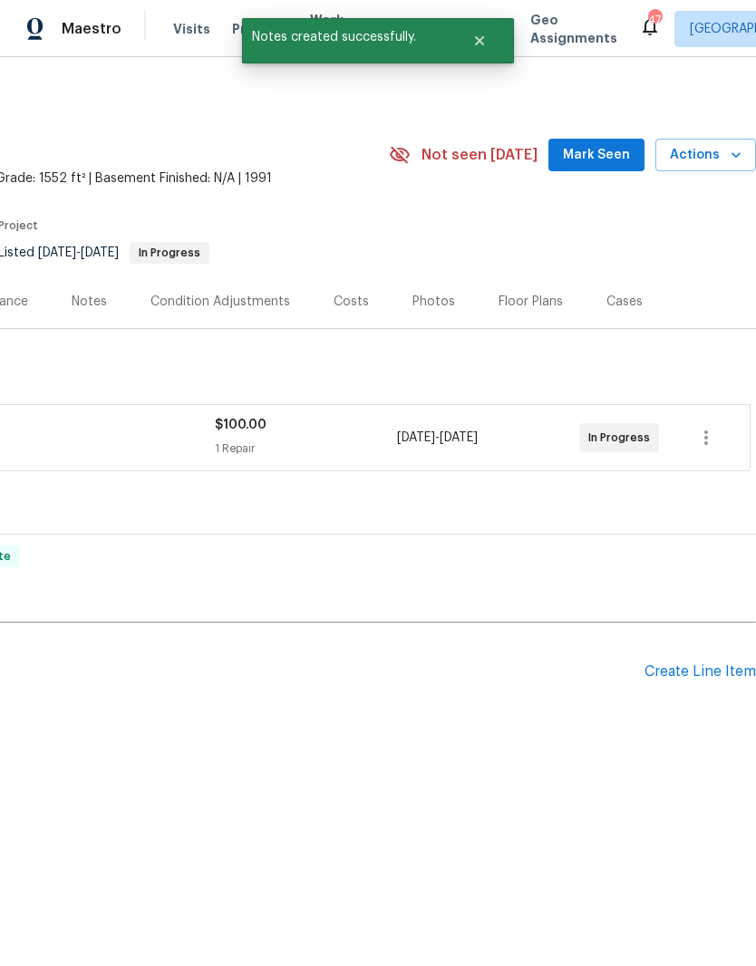
scroll to position [0, 268]
